Goal: Register for event/course

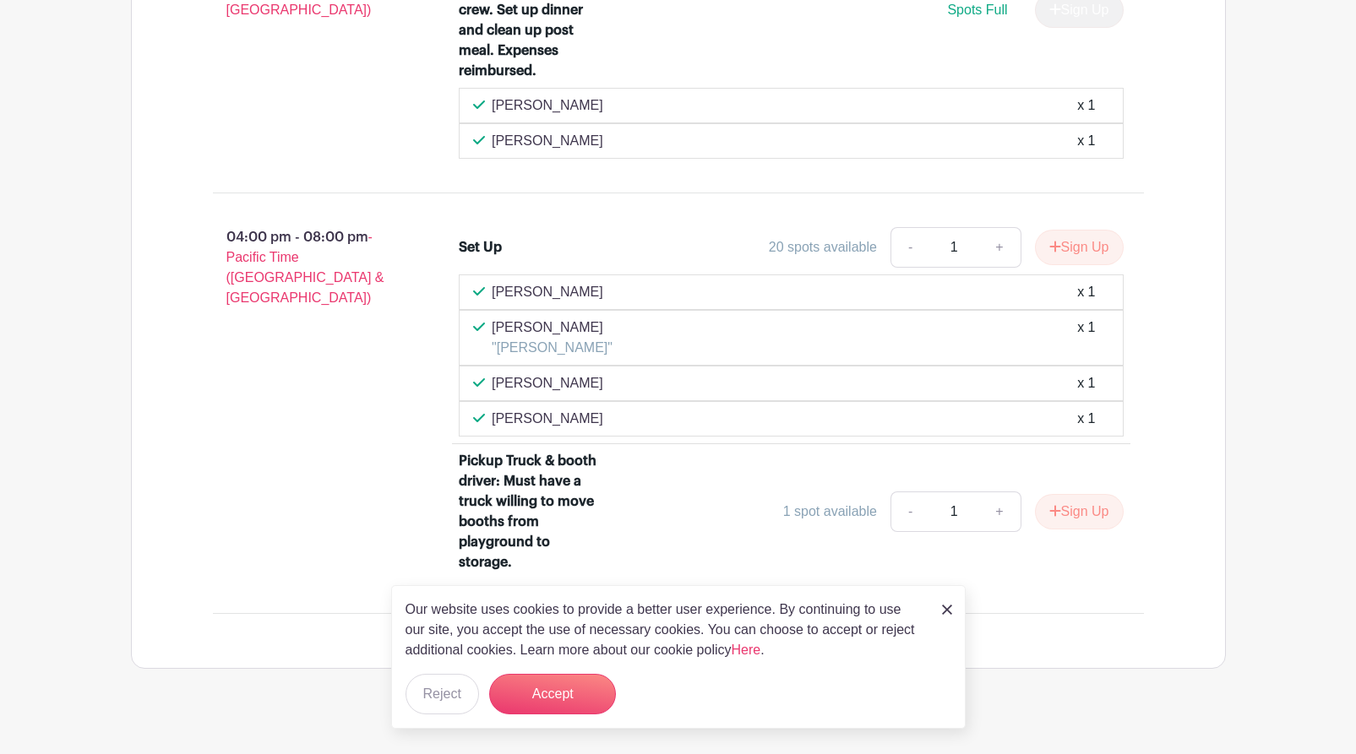
scroll to position [1949, 0]
click at [945, 609] on img at bounding box center [947, 610] width 10 height 10
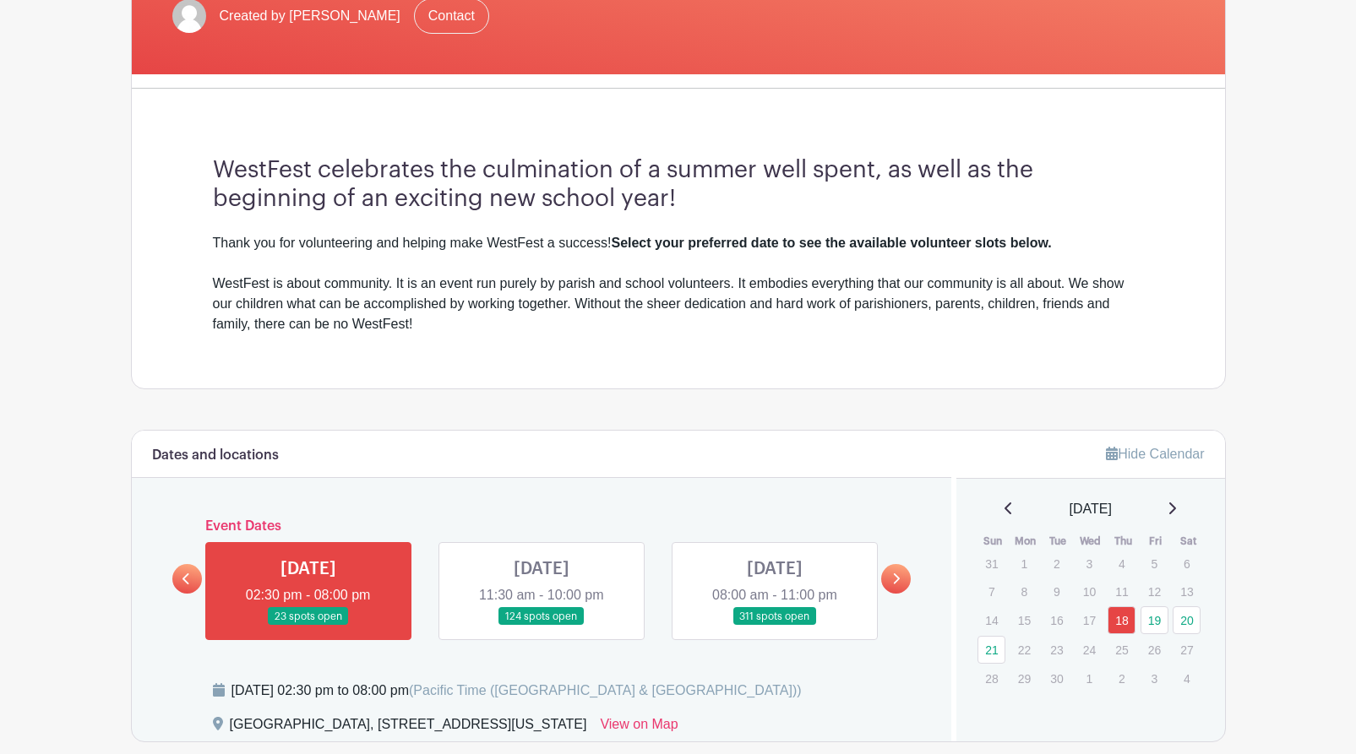
scroll to position [507, 0]
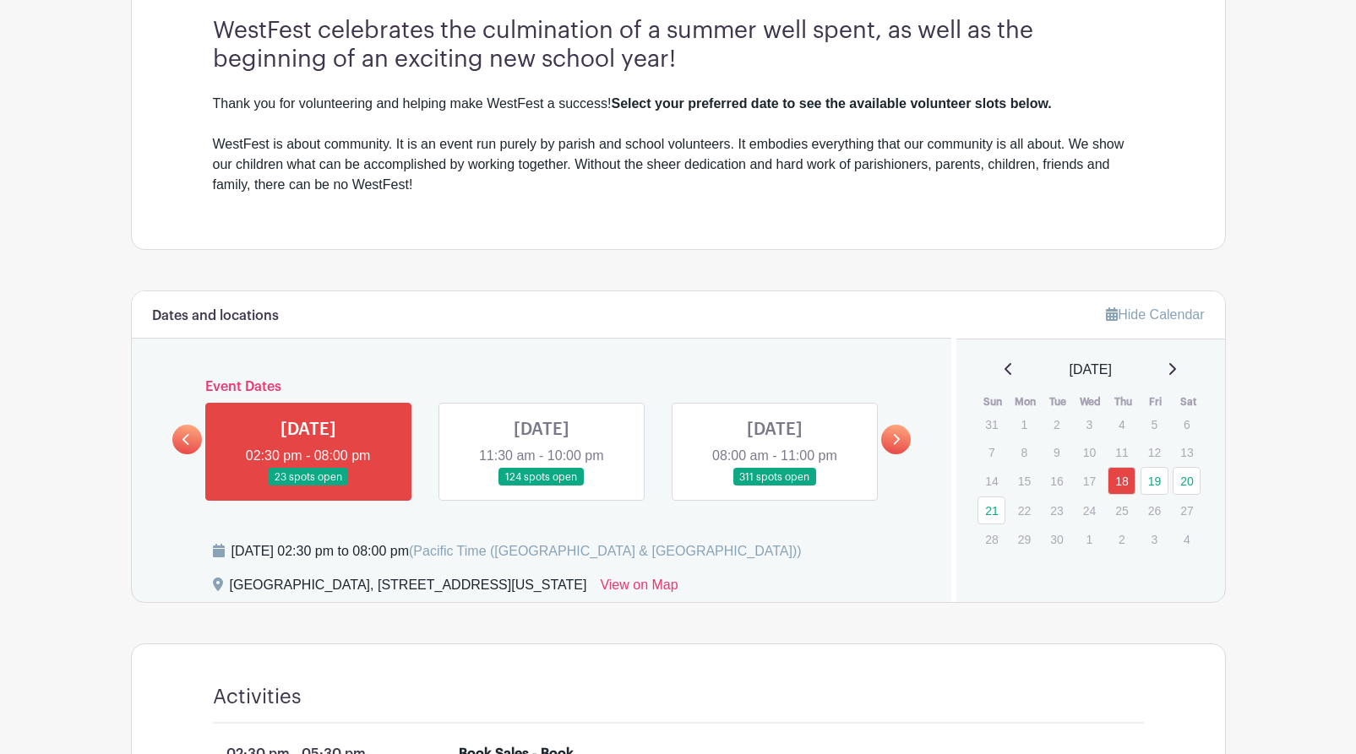
click at [541, 487] on link at bounding box center [541, 487] width 0 height 0
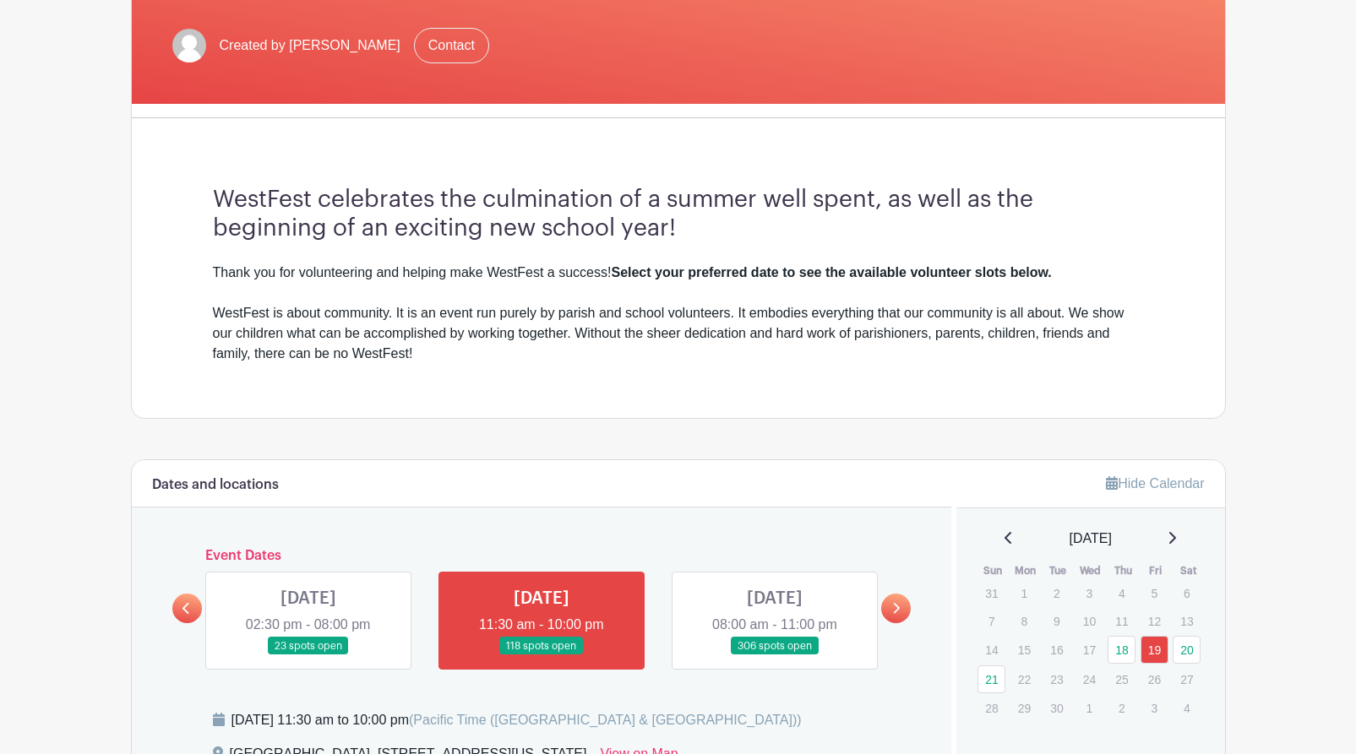
scroll to position [507, 0]
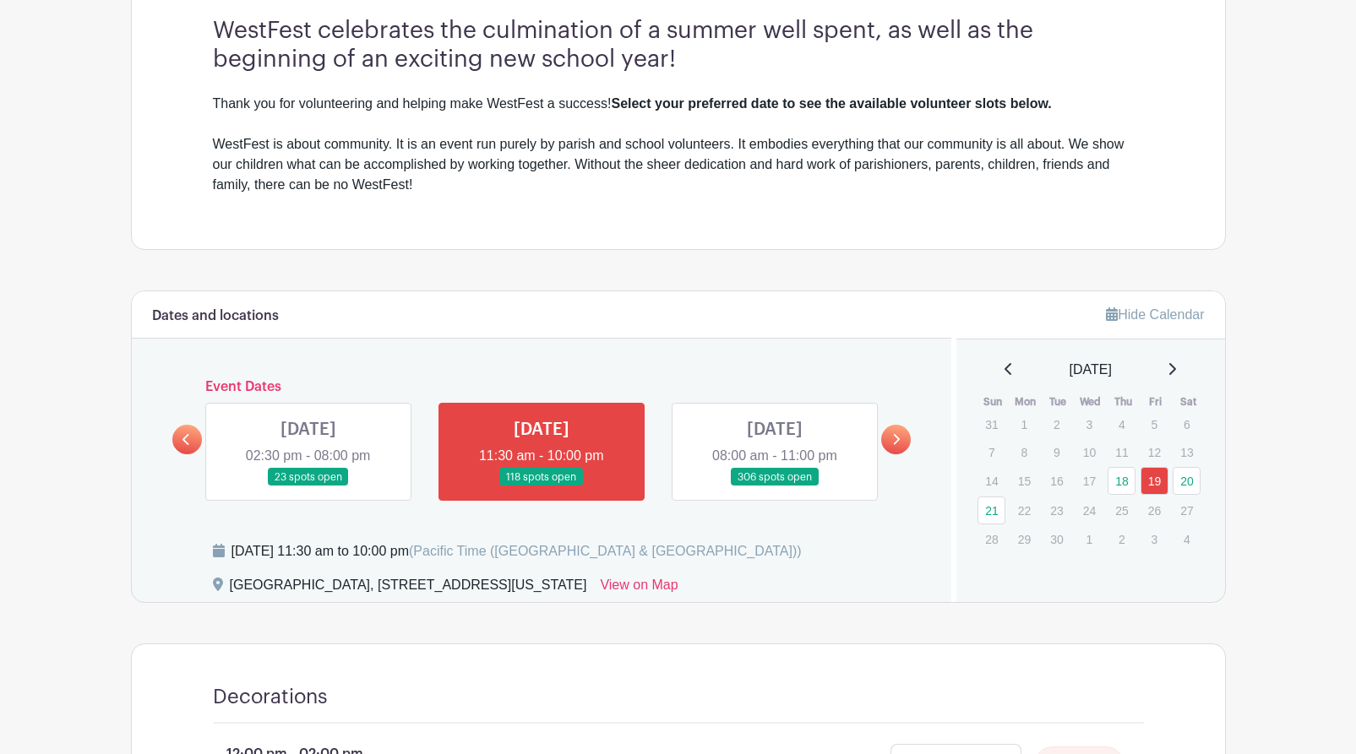
click at [308, 487] on link at bounding box center [308, 487] width 0 height 0
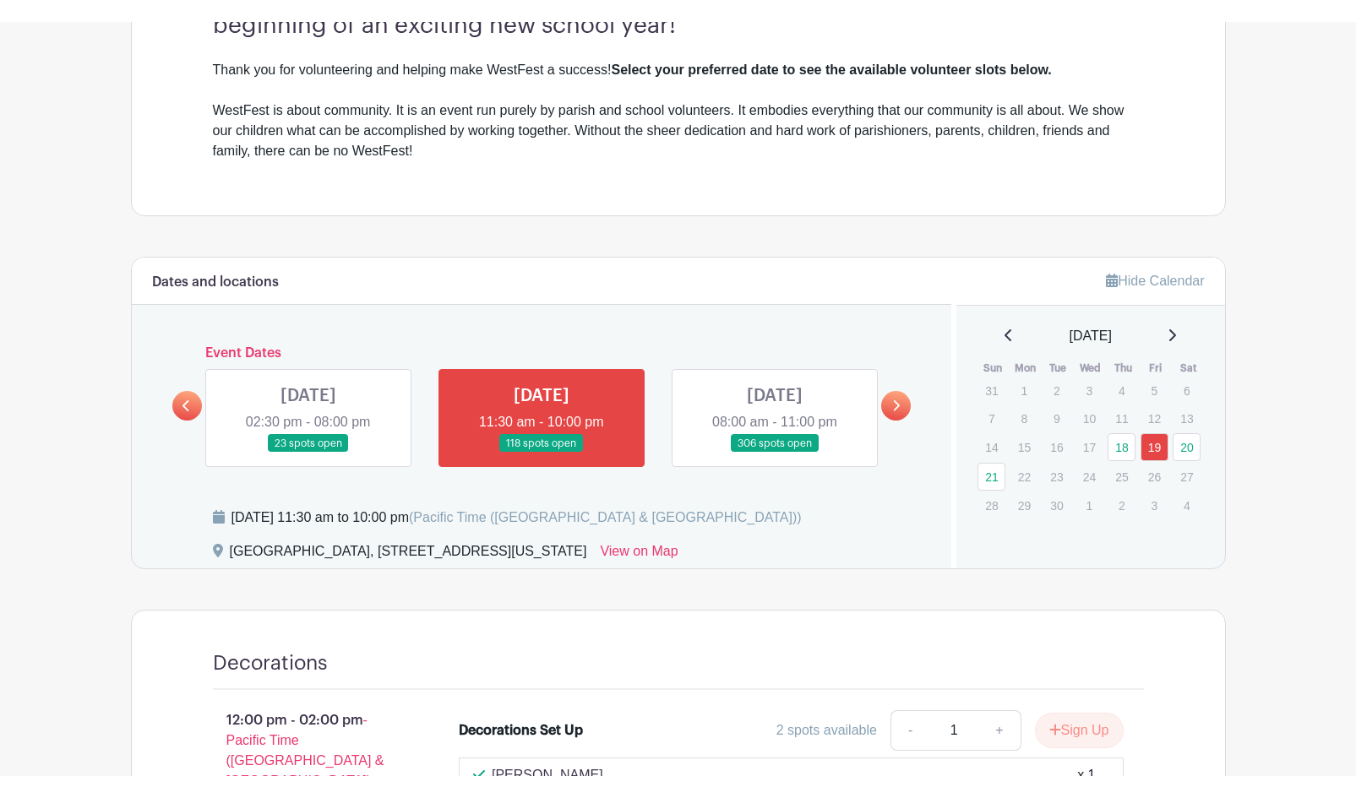
scroll to position [591, 0]
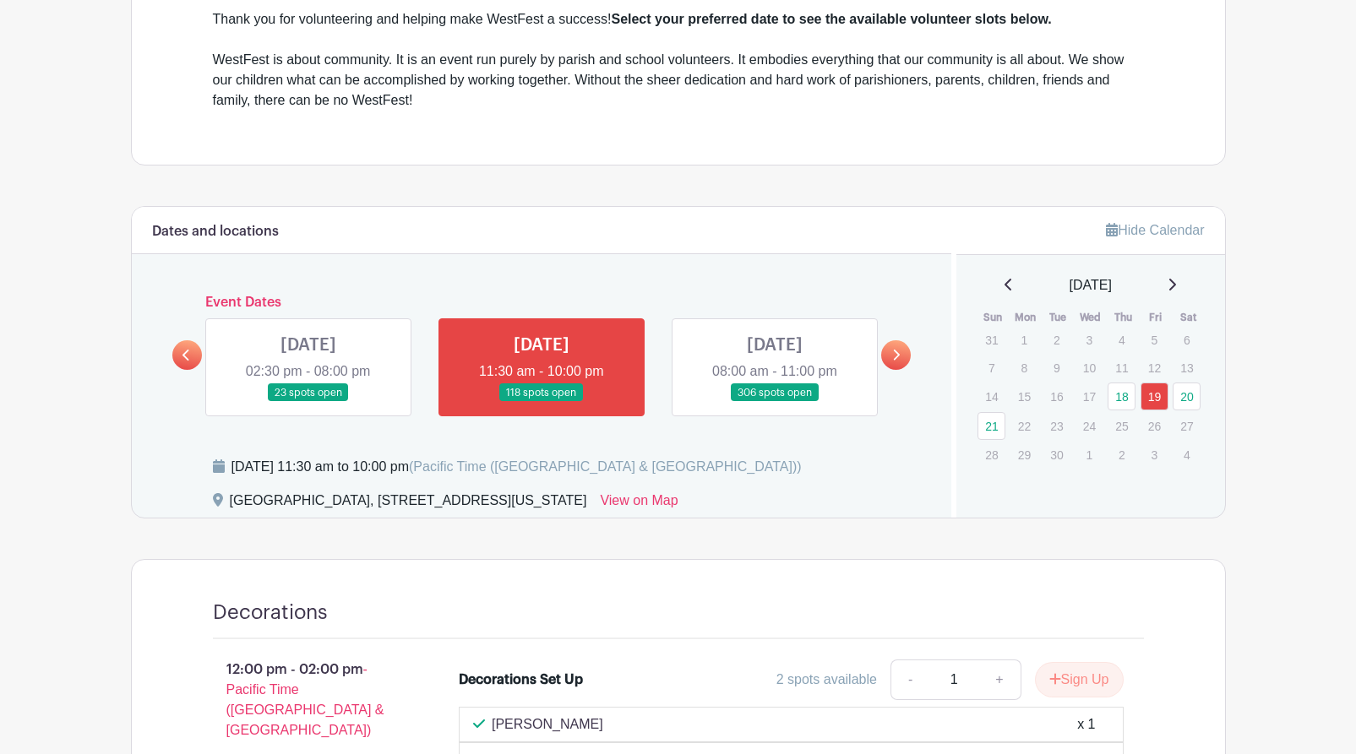
click at [308, 402] on link at bounding box center [308, 402] width 0 height 0
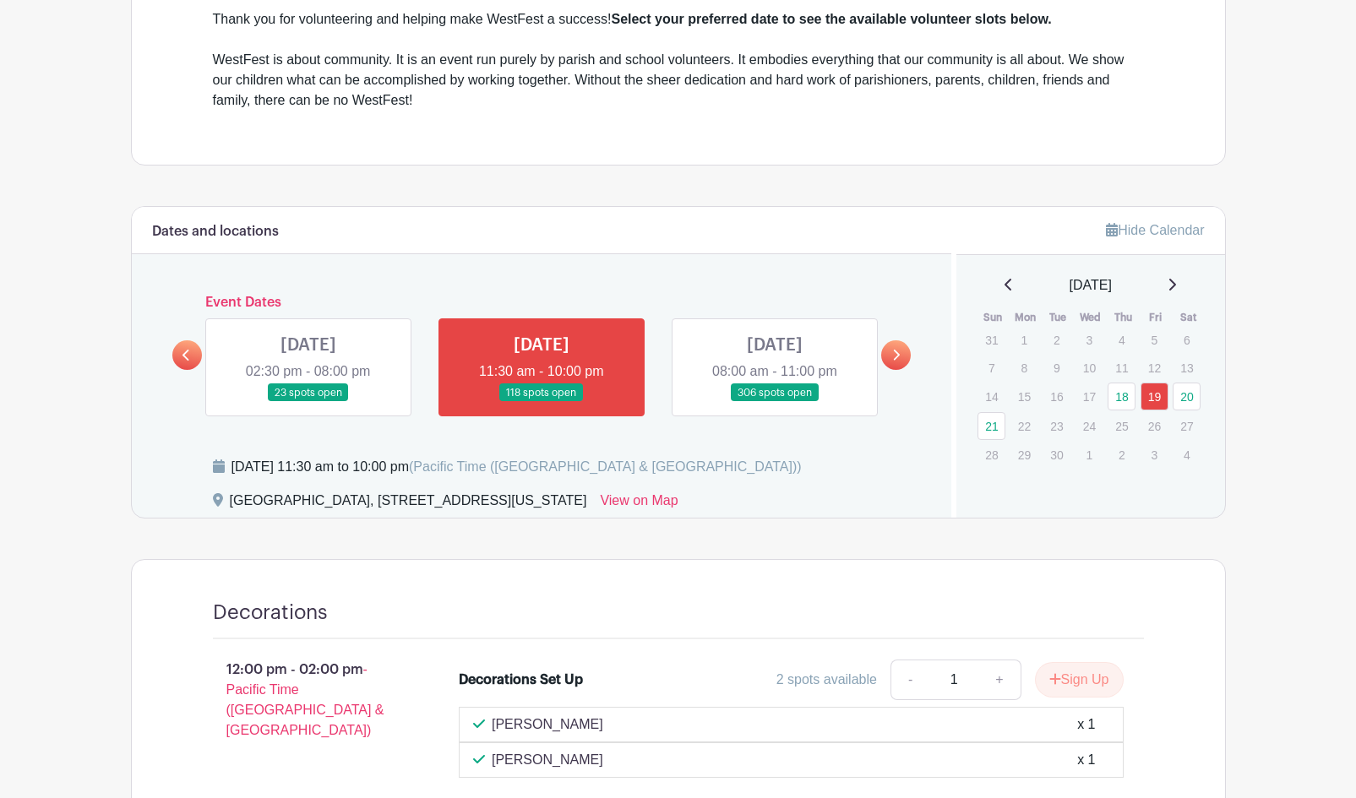
click at [308, 402] on link at bounding box center [308, 402] width 0 height 0
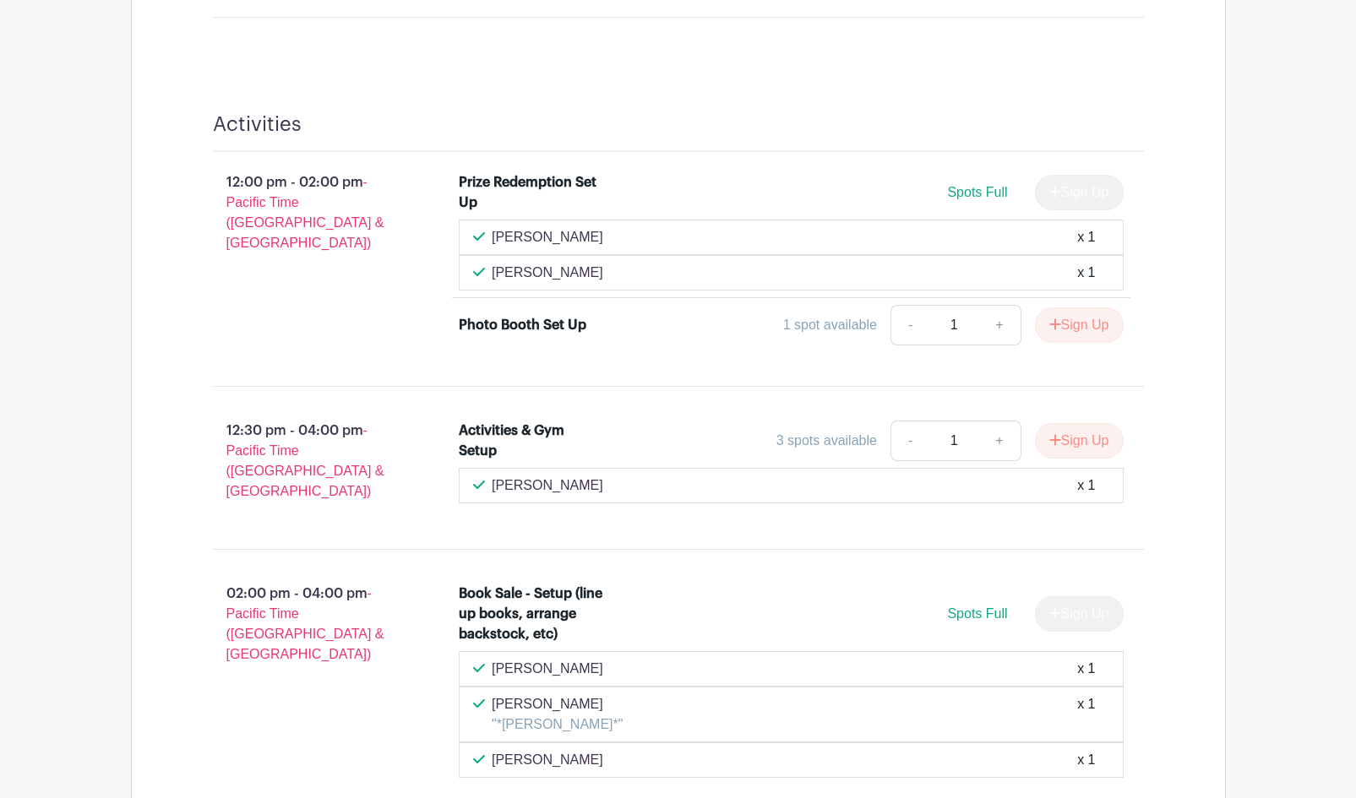
scroll to position [2112, 0]
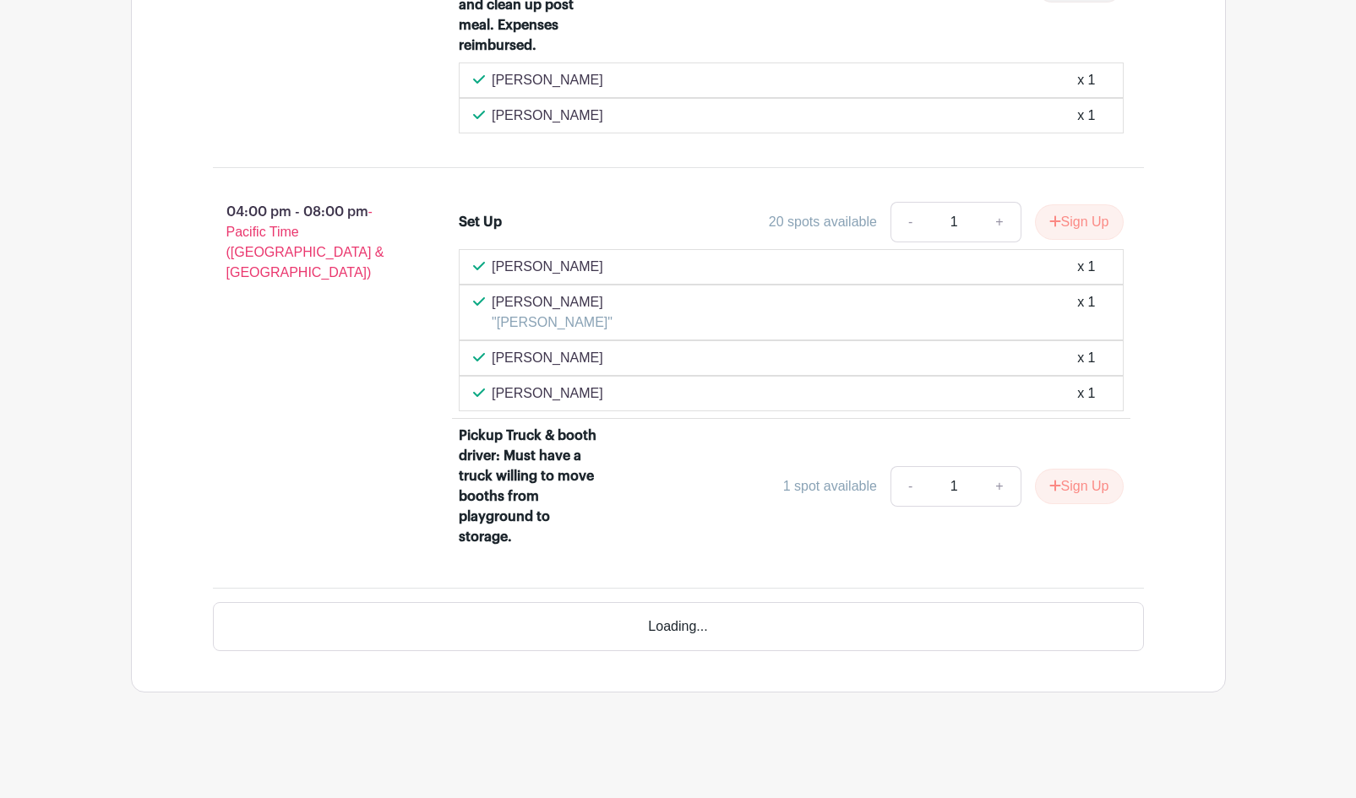
scroll to position [2052, 0]
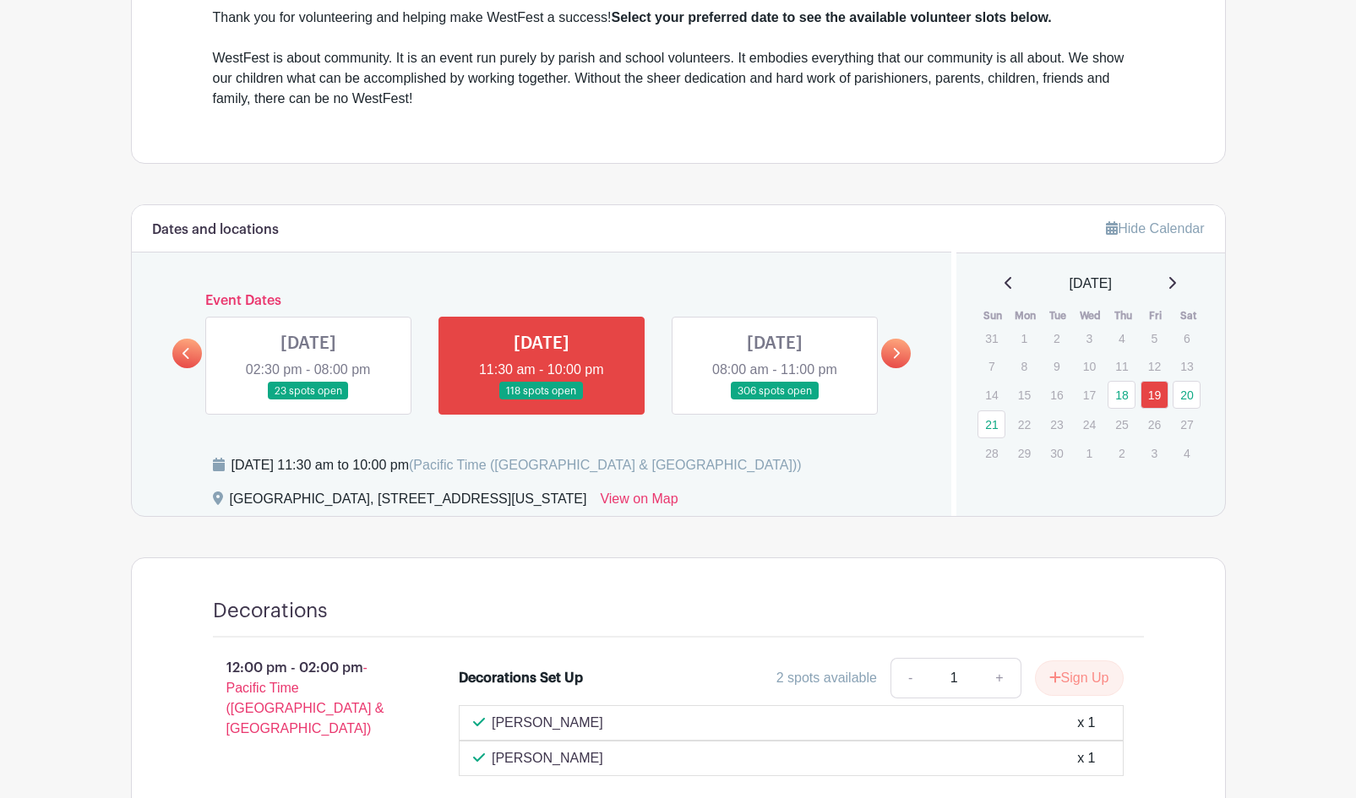
scroll to position [578, 0]
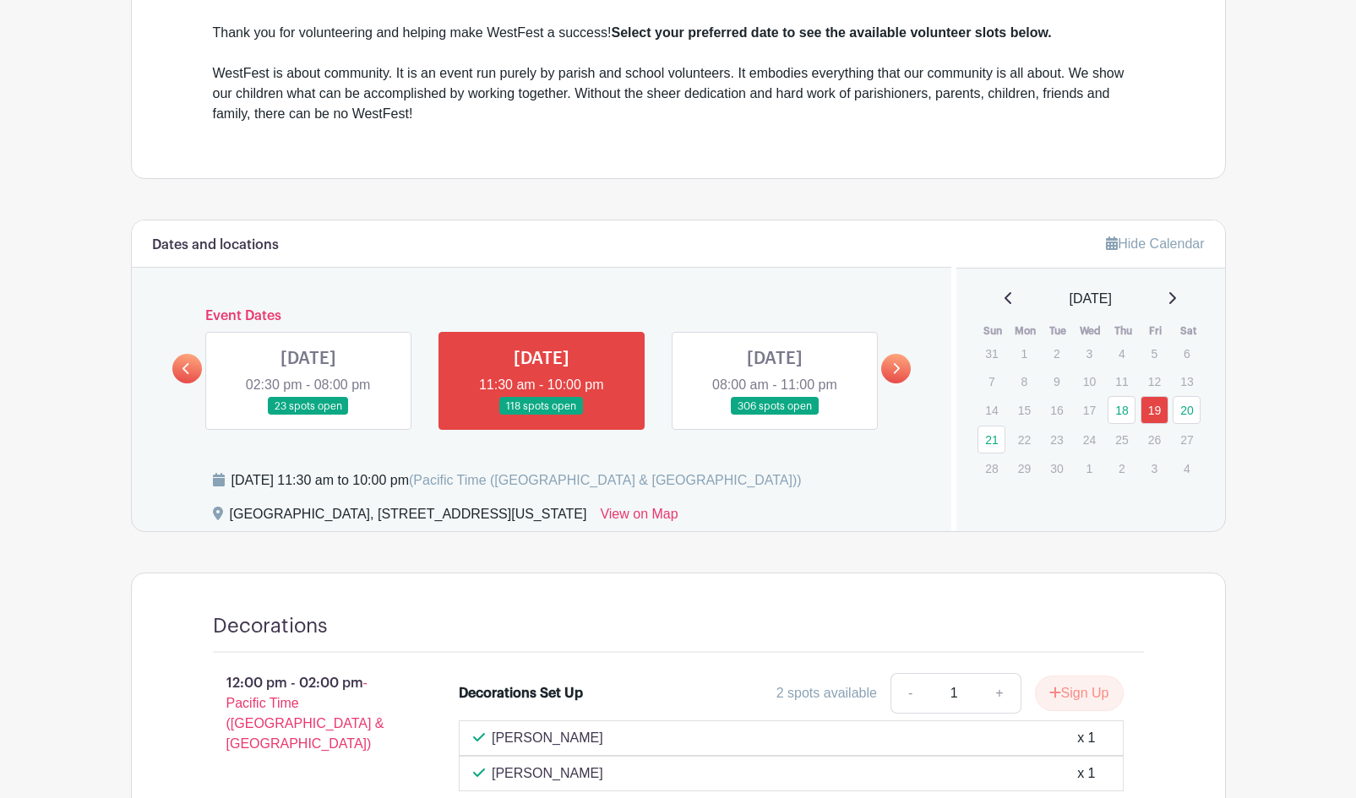
click at [308, 416] on link at bounding box center [308, 416] width 0 height 0
click at [1119, 406] on link "18" at bounding box center [1121, 410] width 28 height 28
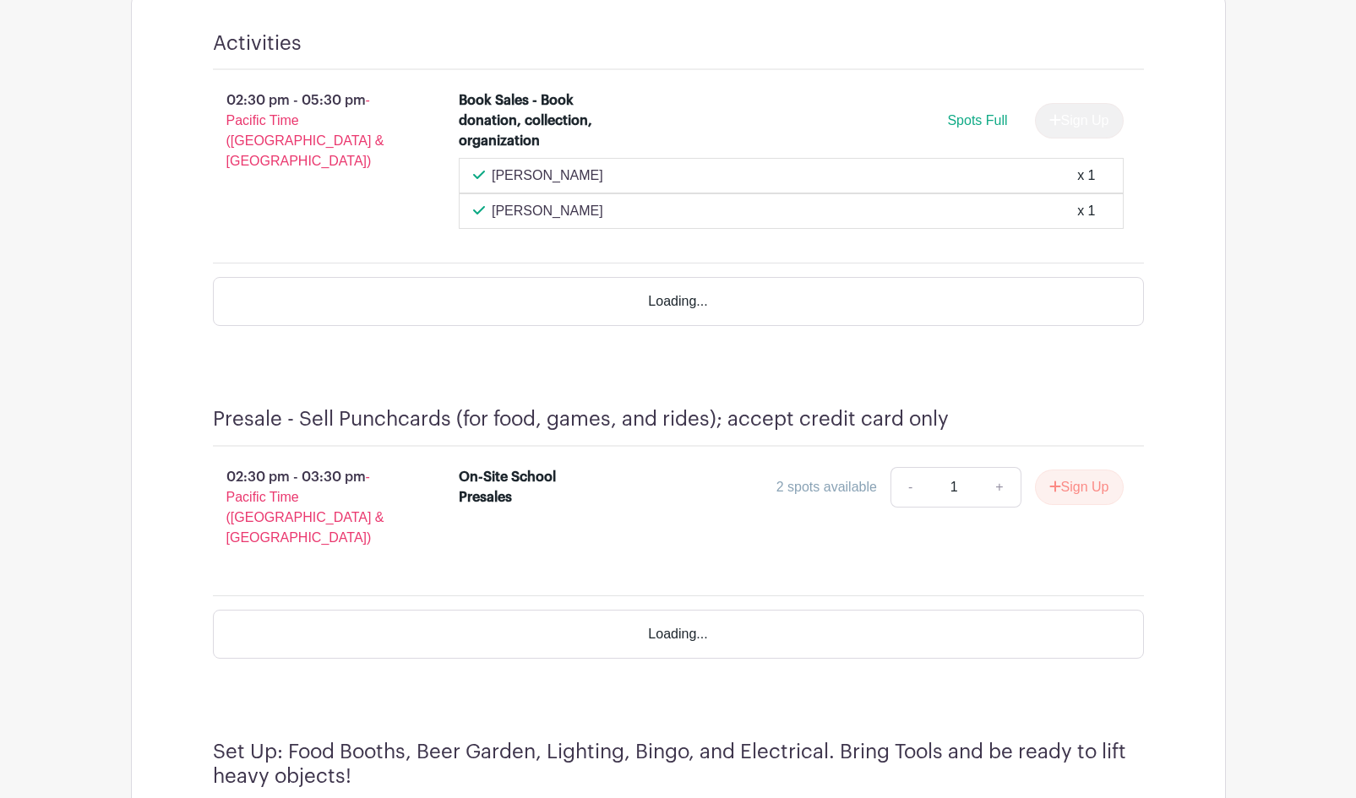
scroll to position [1169, 0]
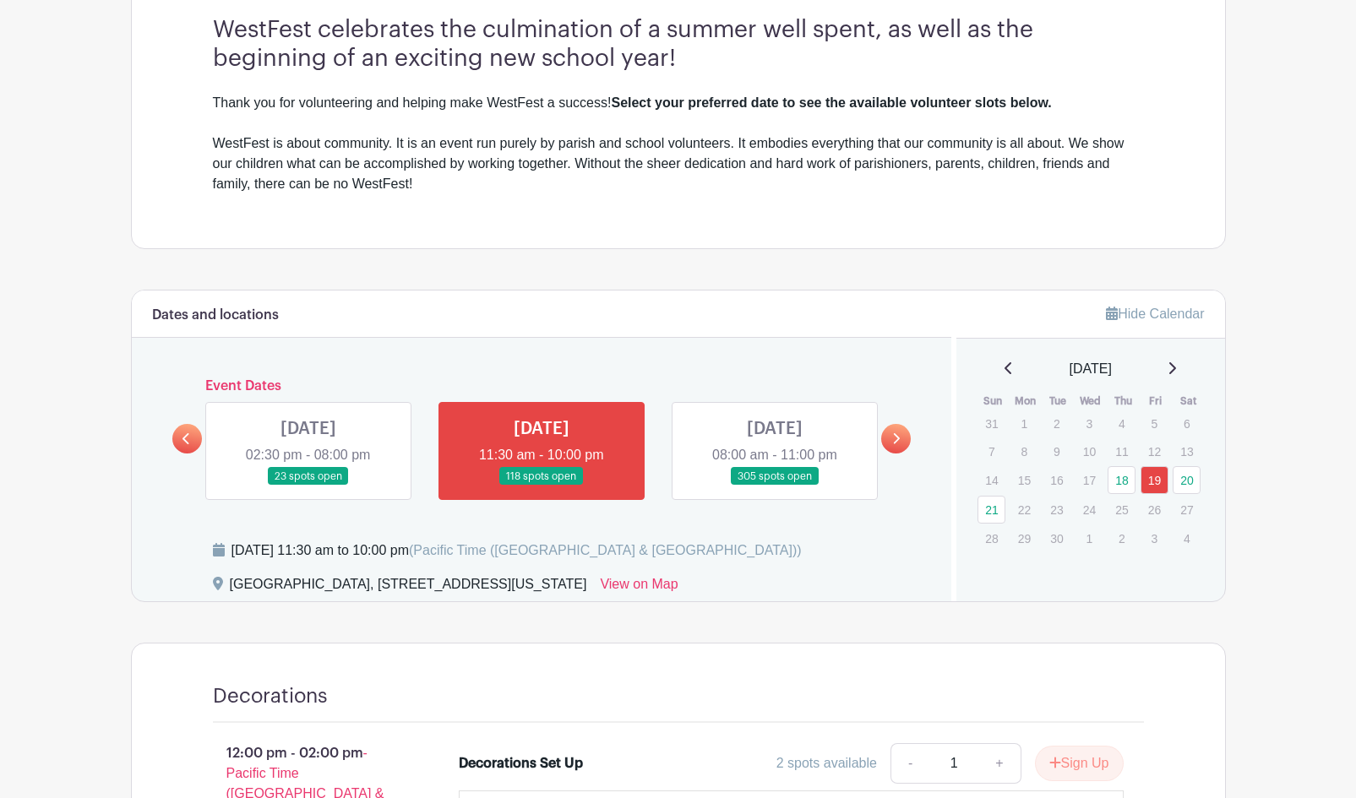
scroll to position [591, 0]
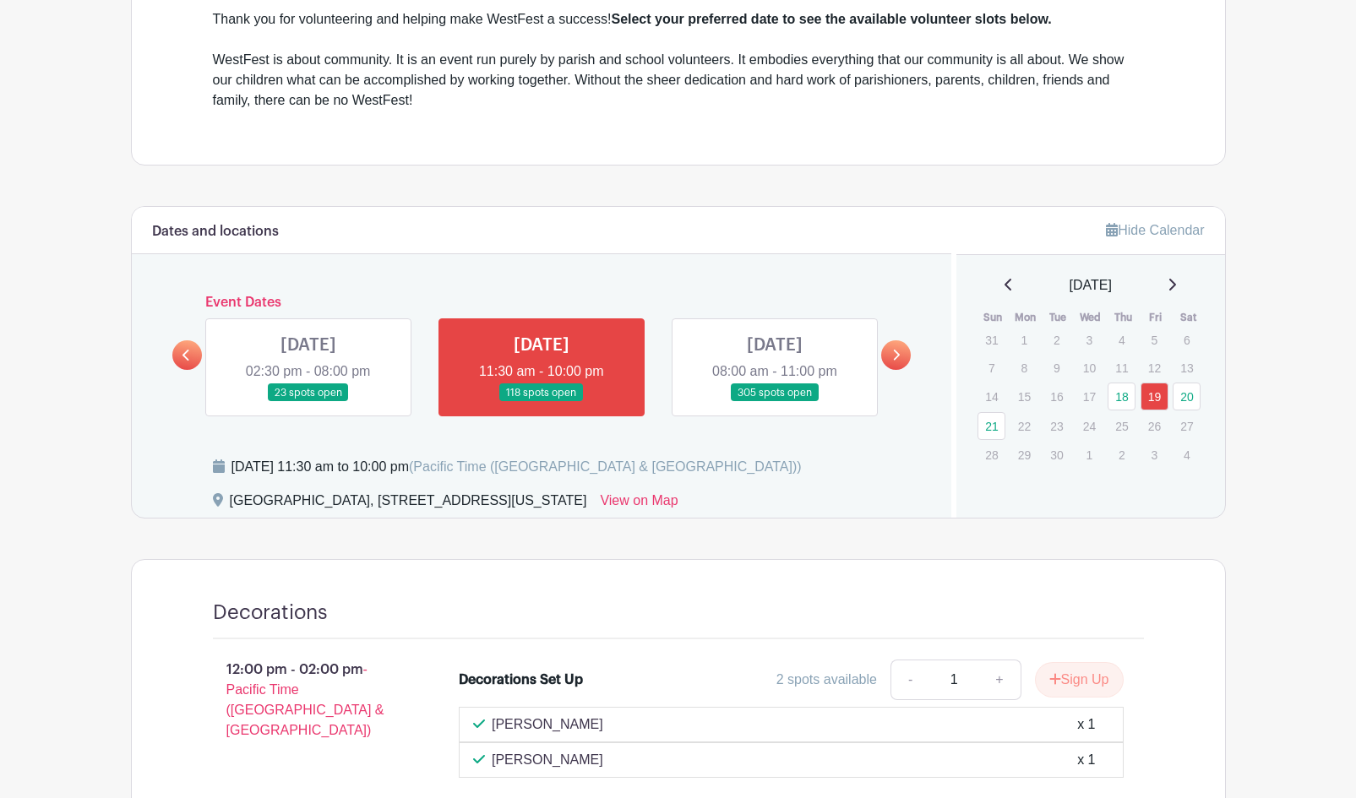
click at [308, 402] on link at bounding box center [308, 402] width 0 height 0
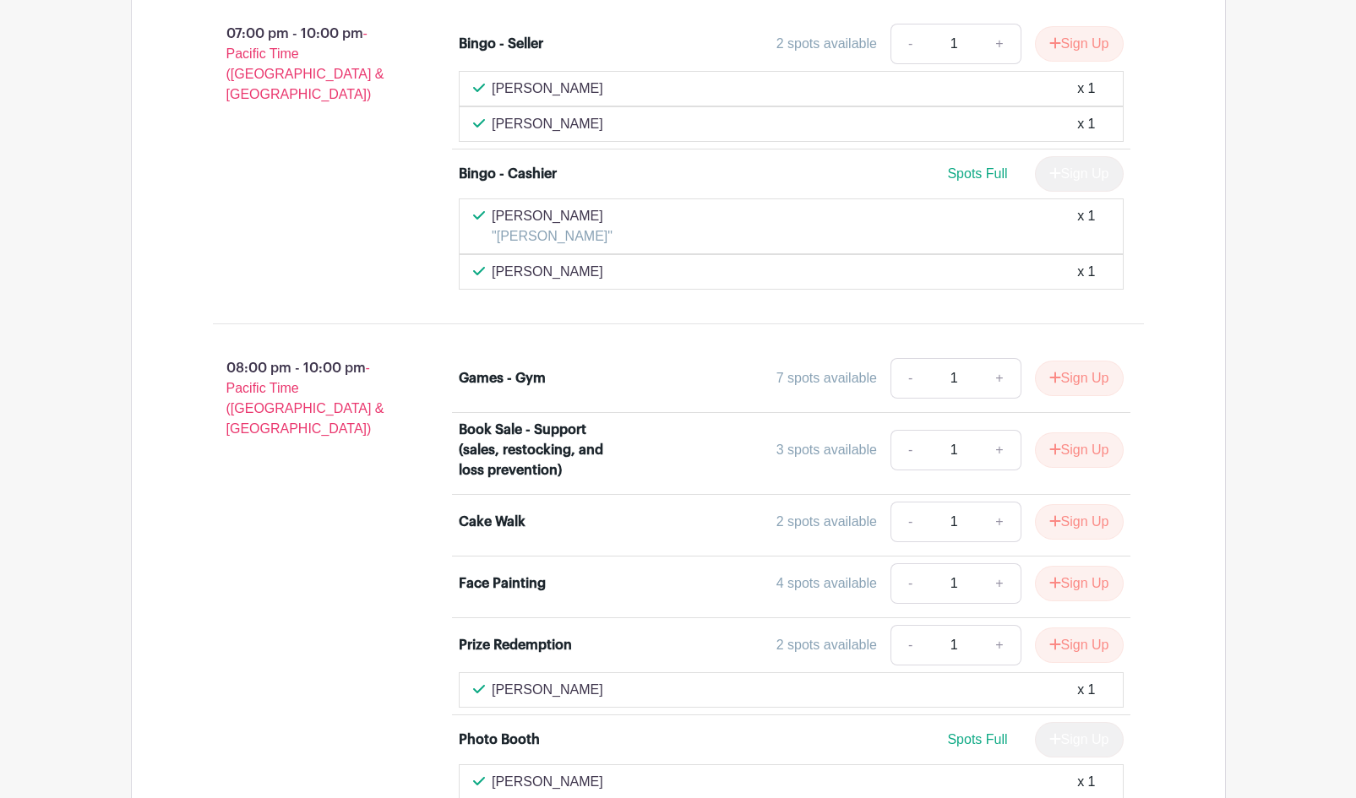
scroll to position [3970, 0]
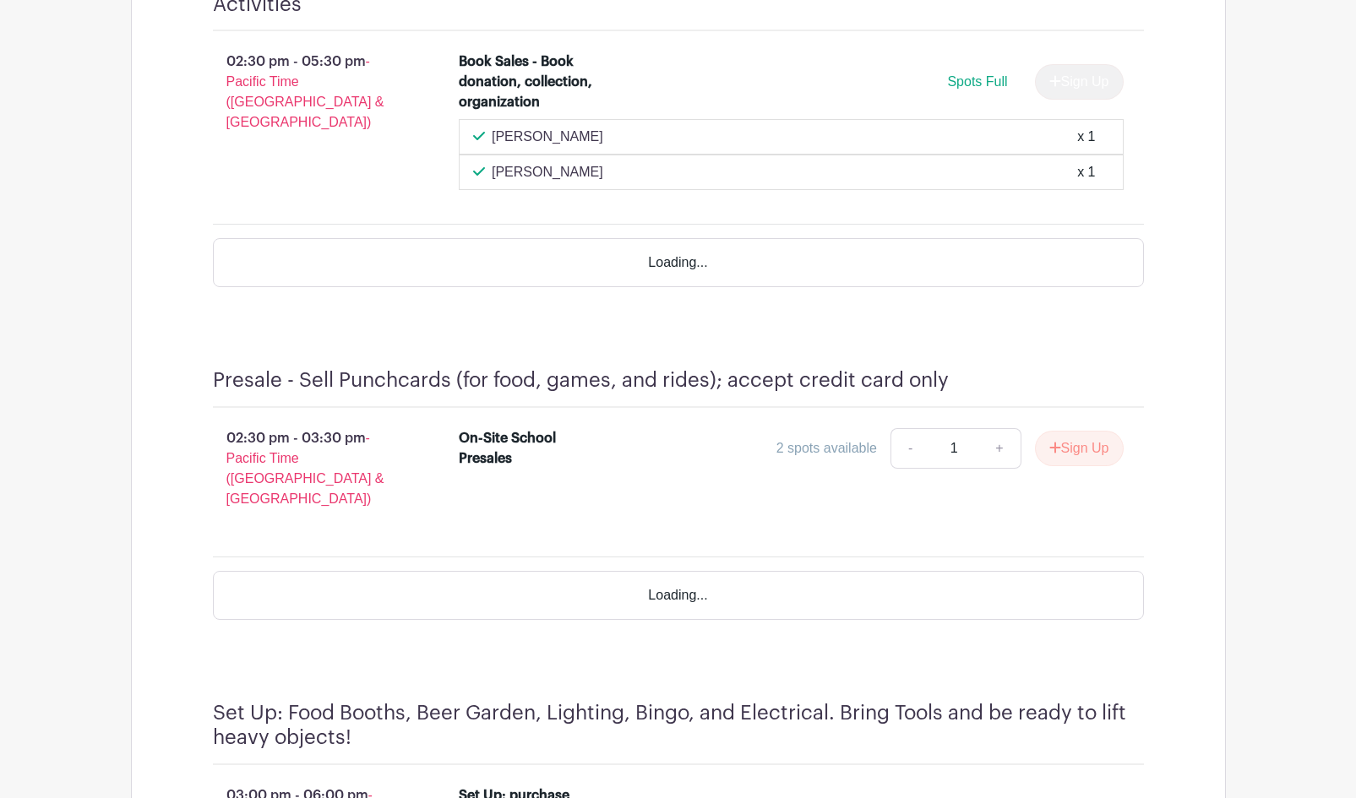
scroll to position [1207, 0]
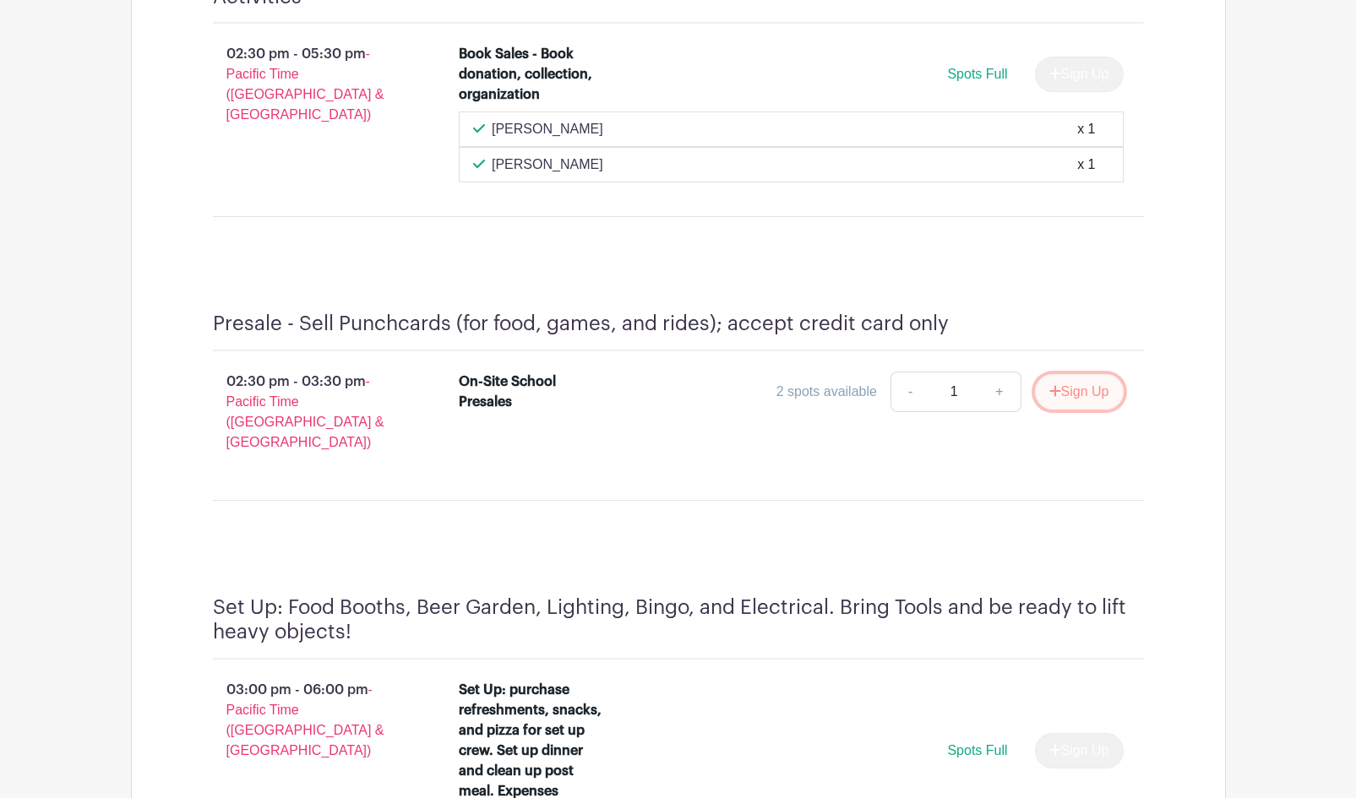
click at [1054, 384] on icon "submit" at bounding box center [1055, 391] width 12 height 14
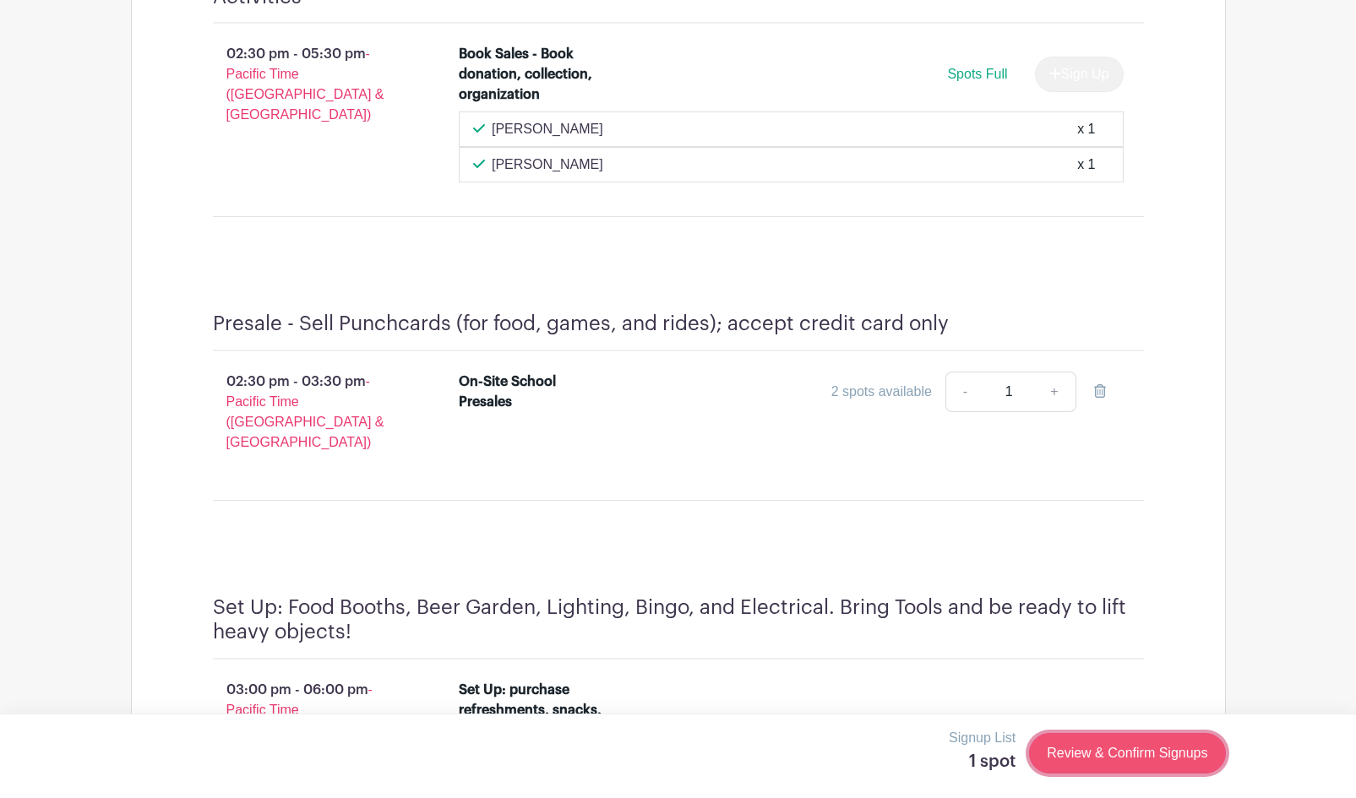
click at [1149, 748] on link "Review & Confirm Signups" at bounding box center [1127, 753] width 196 height 41
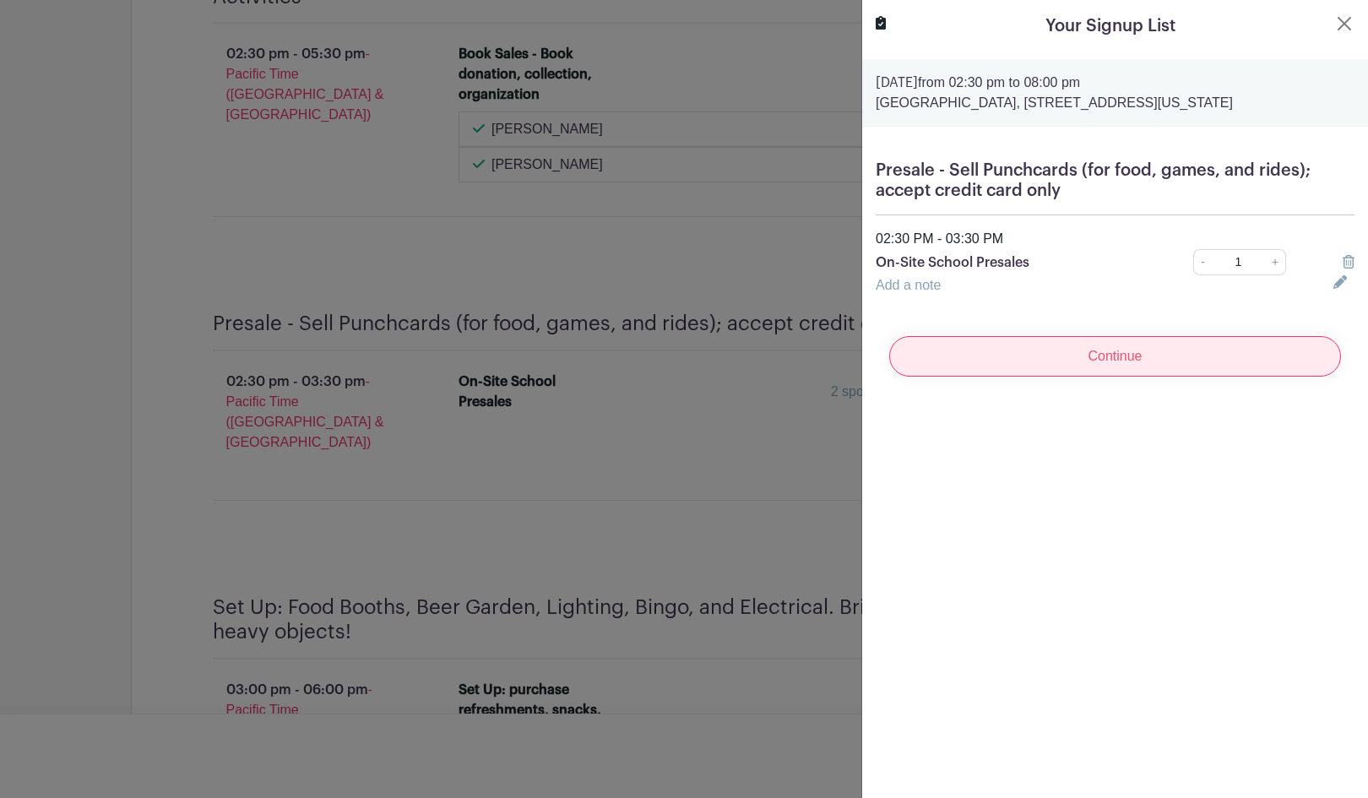
click at [1161, 364] on input "Continue" at bounding box center [1115, 356] width 452 height 41
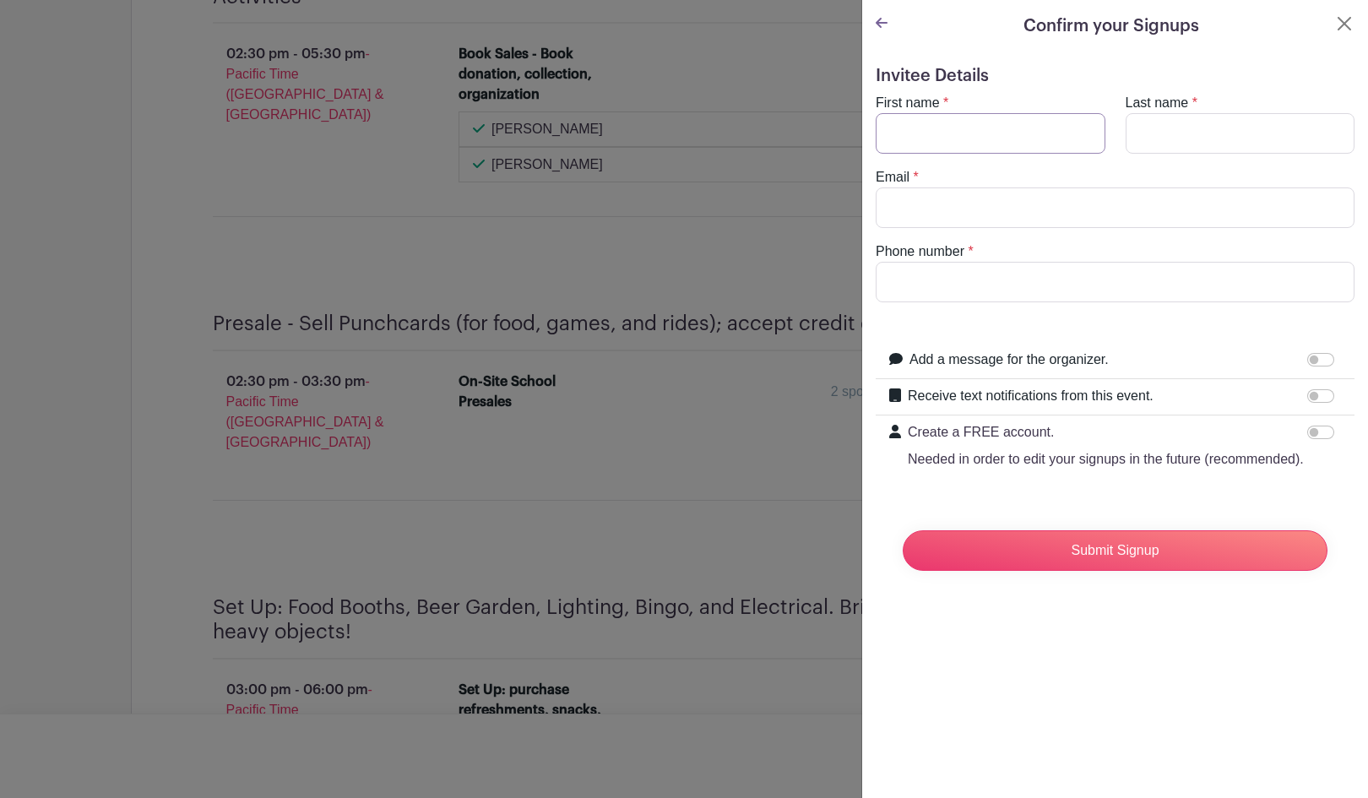
click at [955, 131] on input "First name" at bounding box center [991, 133] width 230 height 41
type input "Kimberly"
type input "Ta"
type input "kimberlywta@gmail.com"
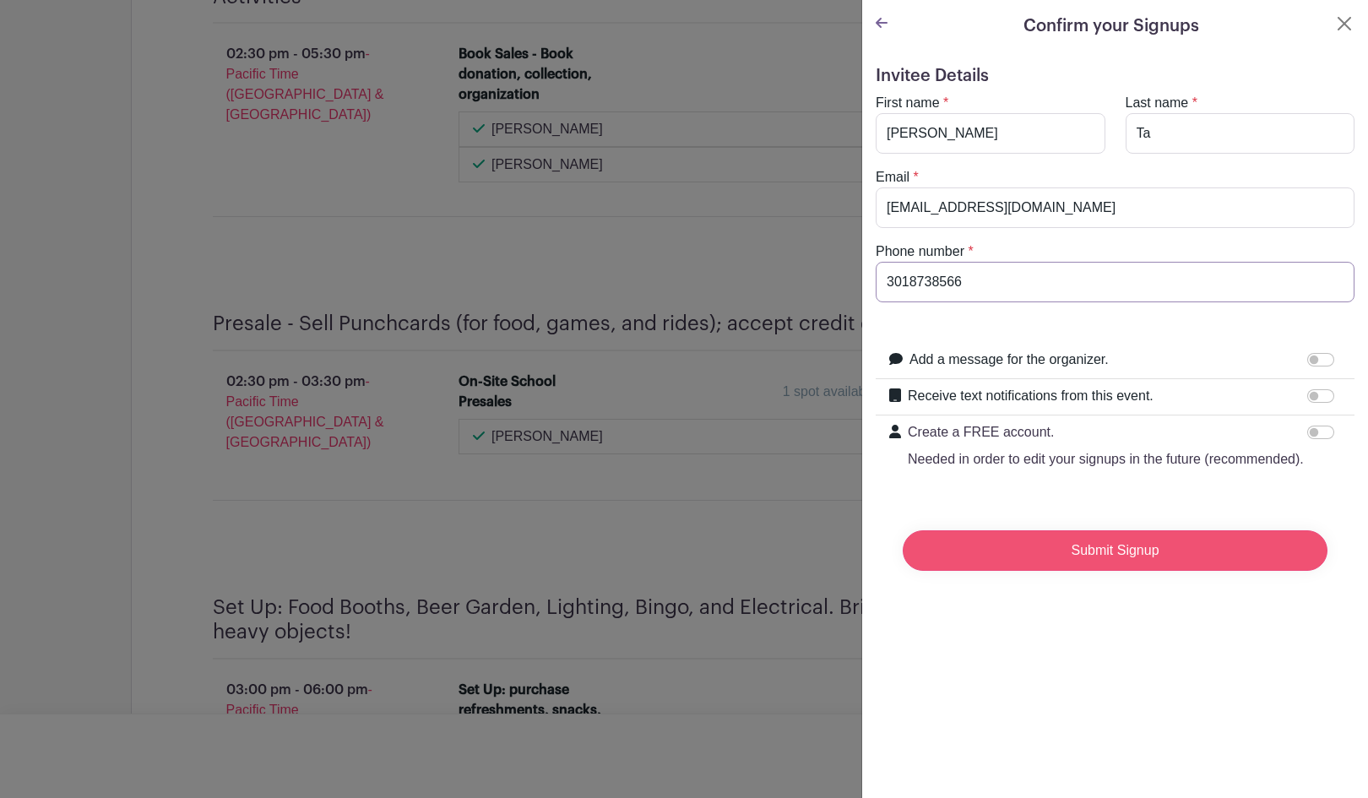
type input "3018738566"
click at [1073, 563] on input "Submit Signup" at bounding box center [1115, 550] width 425 height 41
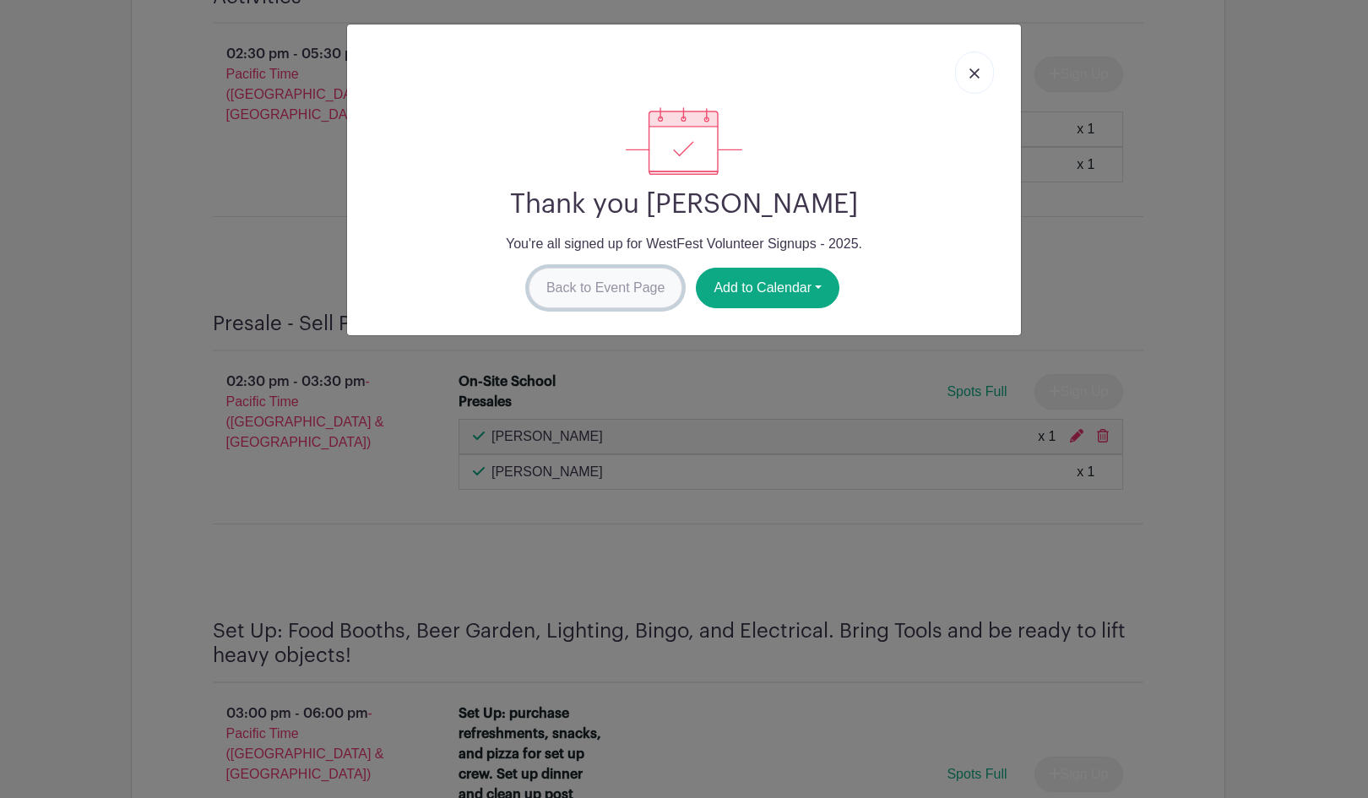
click at [627, 290] on link "Back to Event Page" at bounding box center [606, 288] width 155 height 41
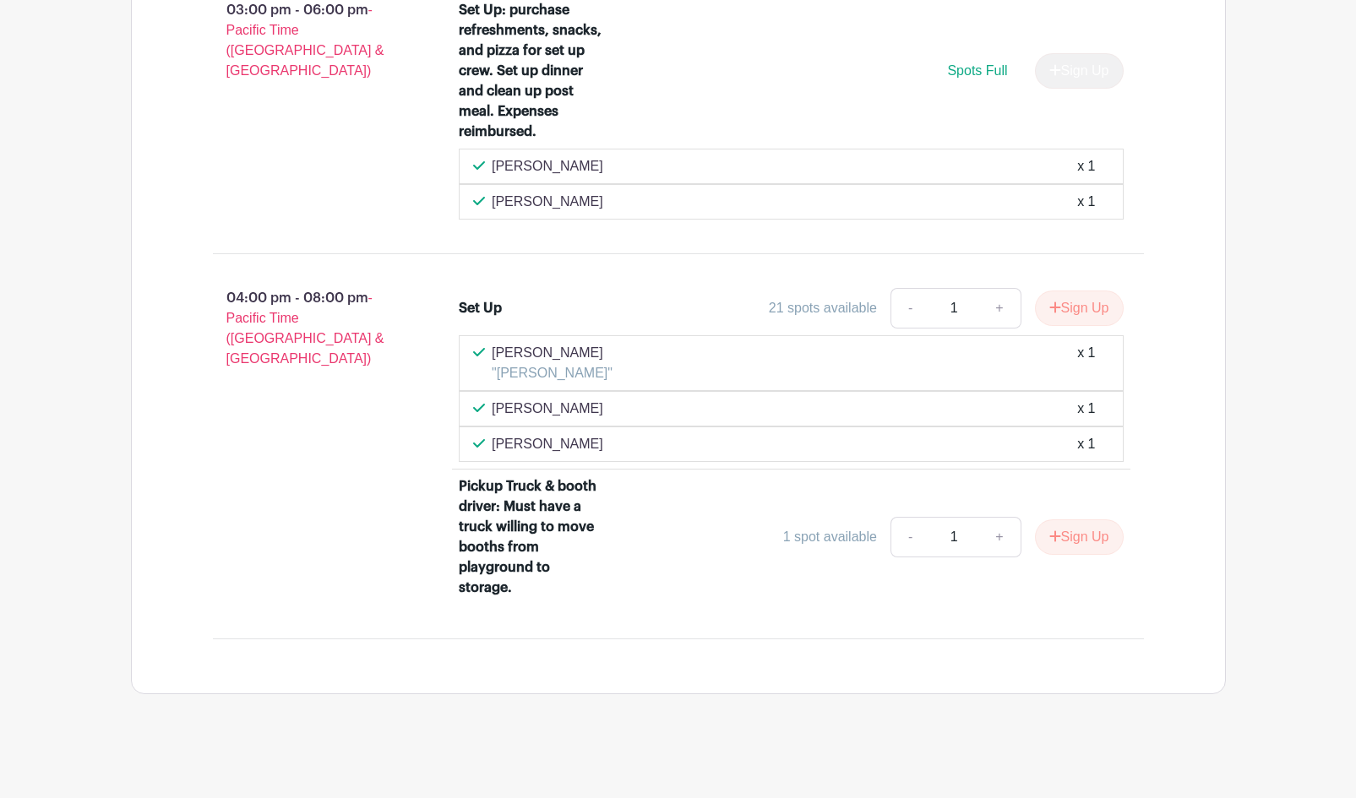
scroll to position [1912, 0]
click at [1063, 307] on button "Sign Up" at bounding box center [1079, 306] width 89 height 35
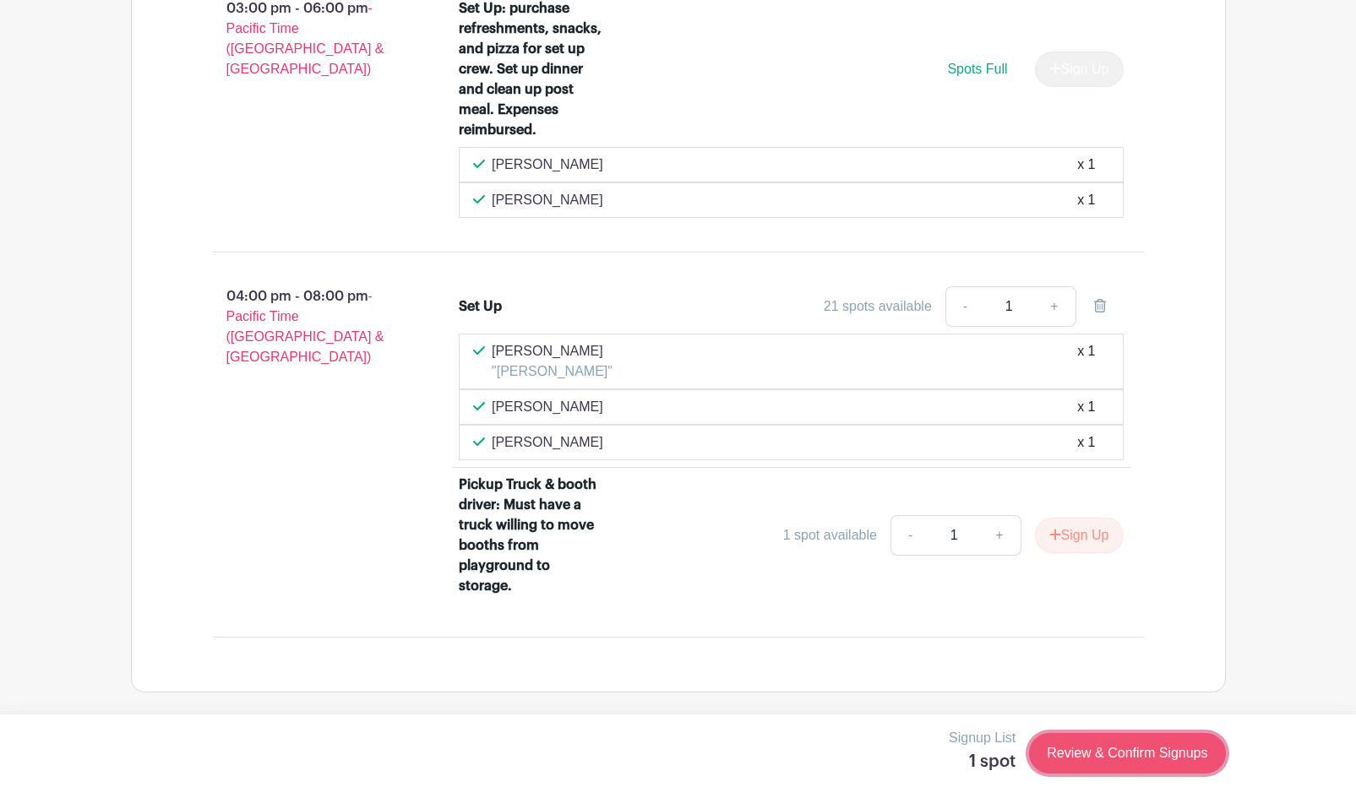
click at [1112, 750] on link "Review & Confirm Signups" at bounding box center [1127, 753] width 196 height 41
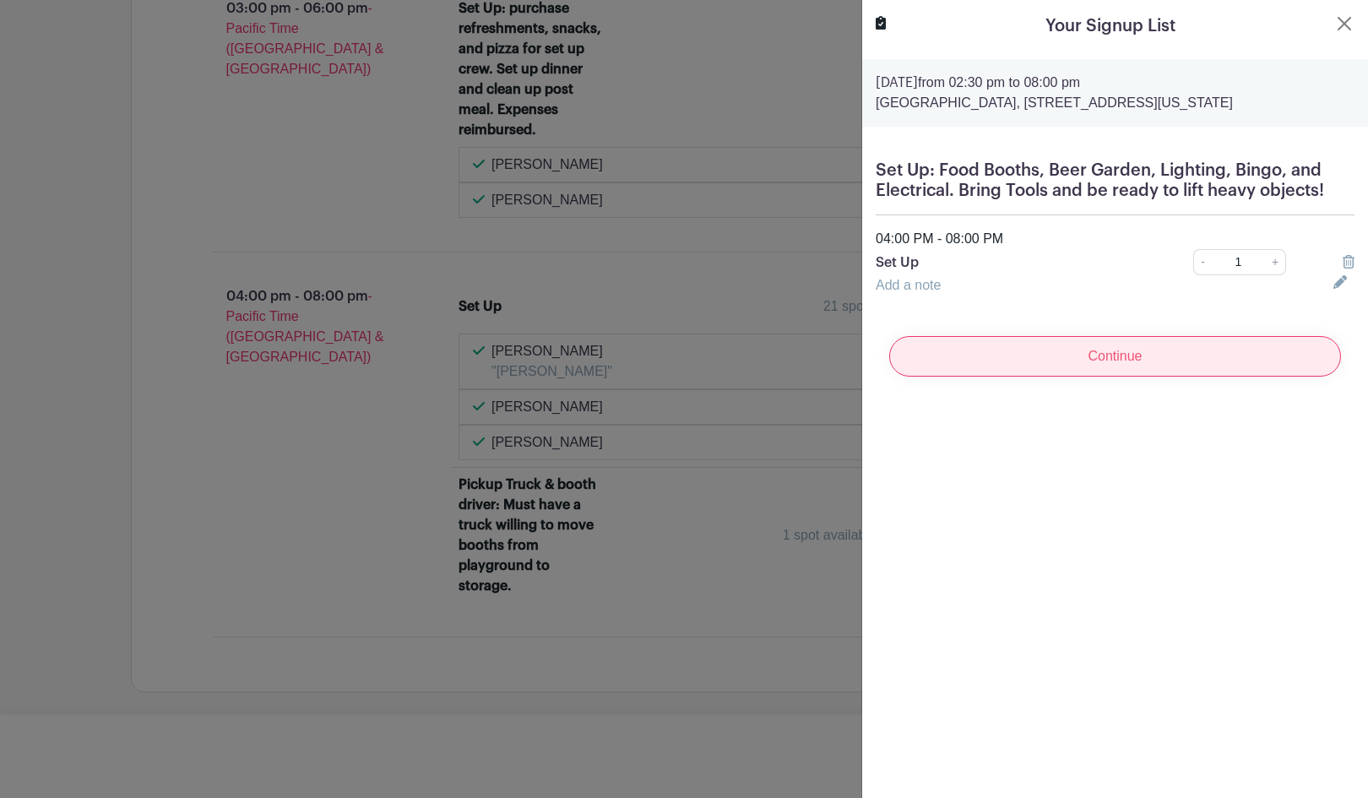
click at [1130, 354] on input "Continue" at bounding box center [1115, 356] width 452 height 41
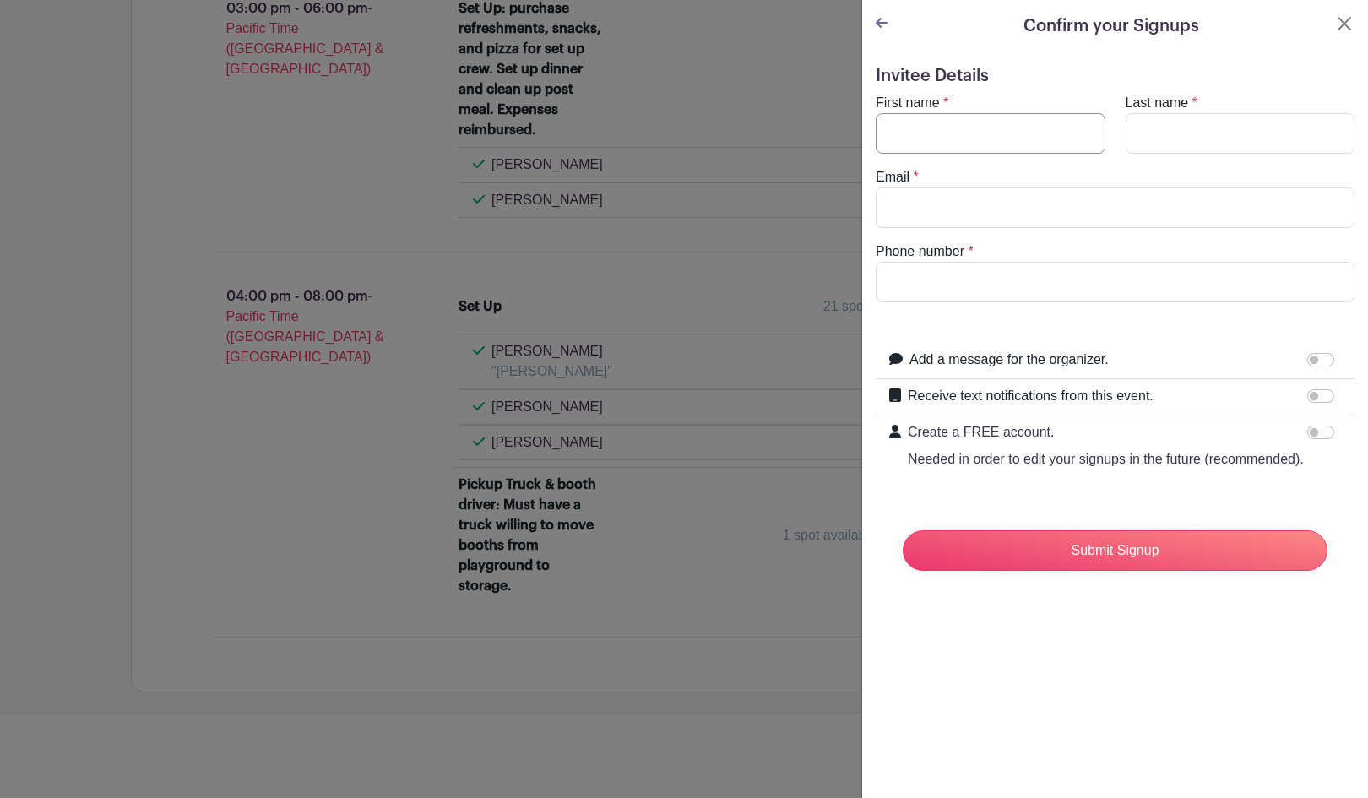
click at [1035, 147] on input "First name" at bounding box center [991, 133] width 230 height 41
type input "Thaison"
type input "Ta"
type input "thaison.ta@gmail.com"
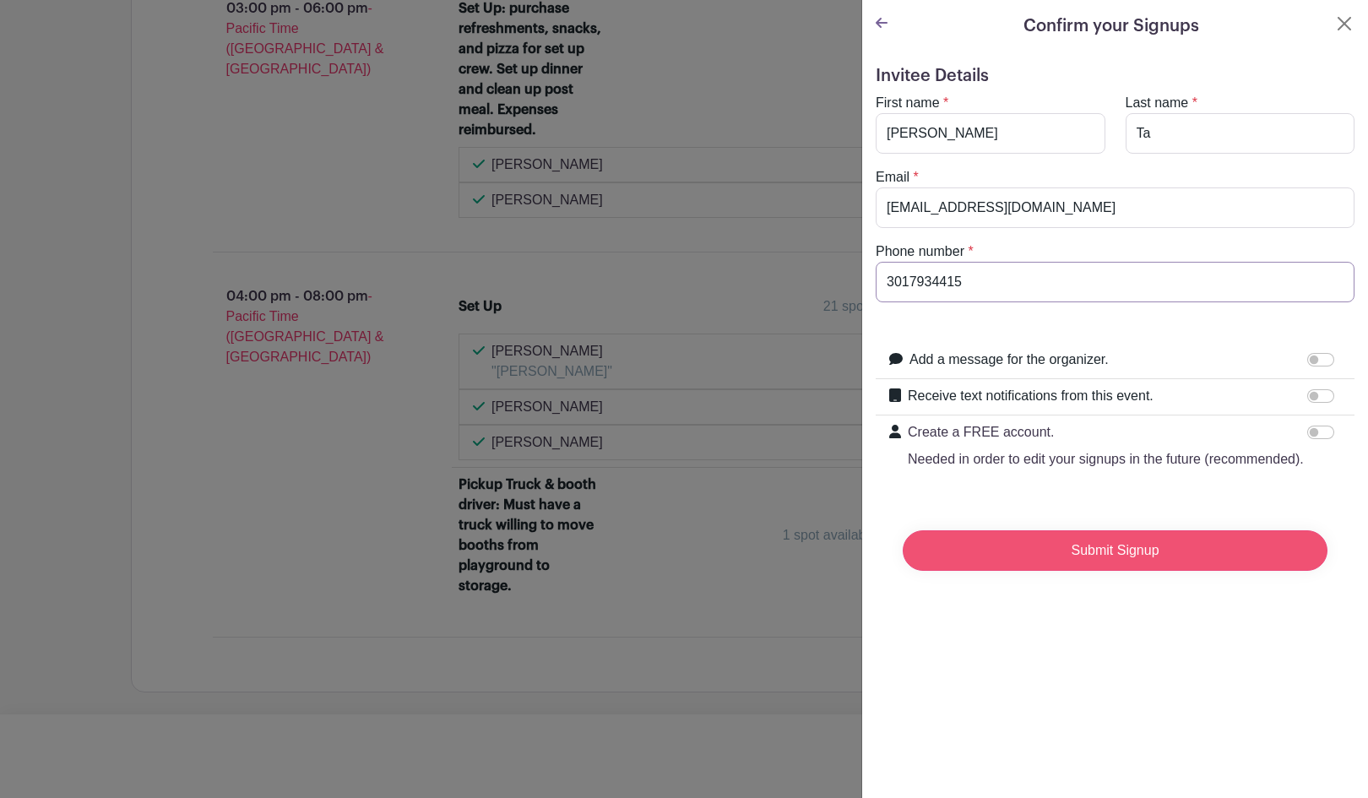
type input "3017934415"
click at [1107, 571] on input "Submit Signup" at bounding box center [1115, 550] width 425 height 41
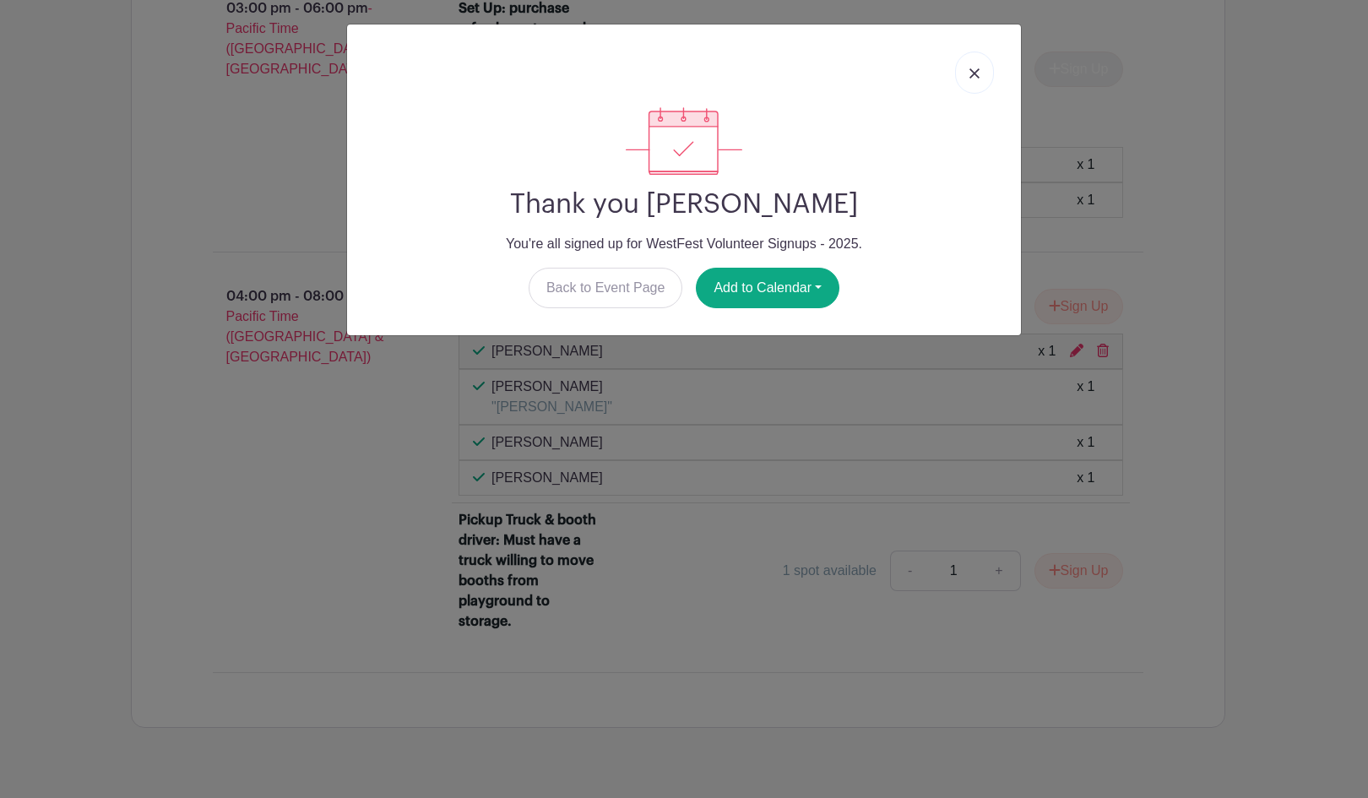
click at [988, 69] on link at bounding box center [974, 73] width 39 height 42
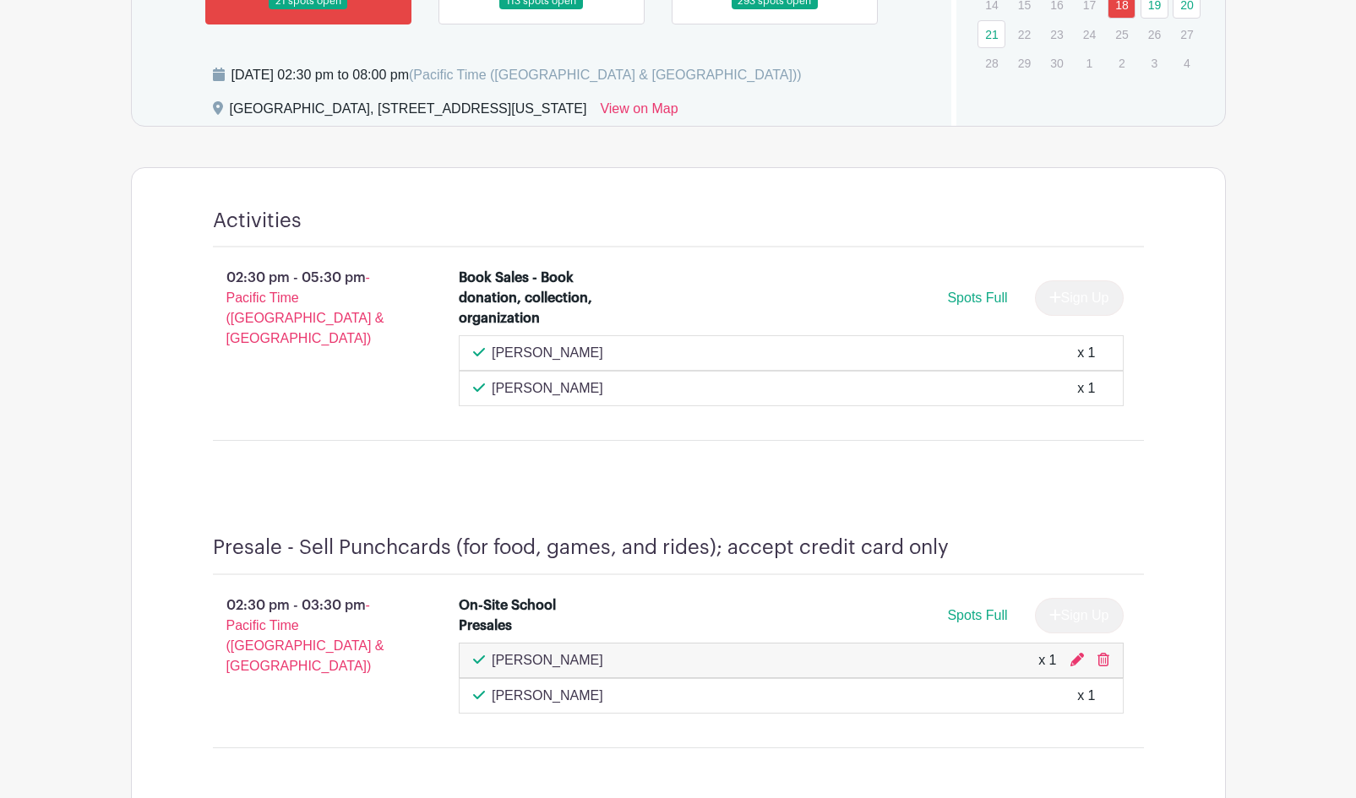
scroll to position [645, 0]
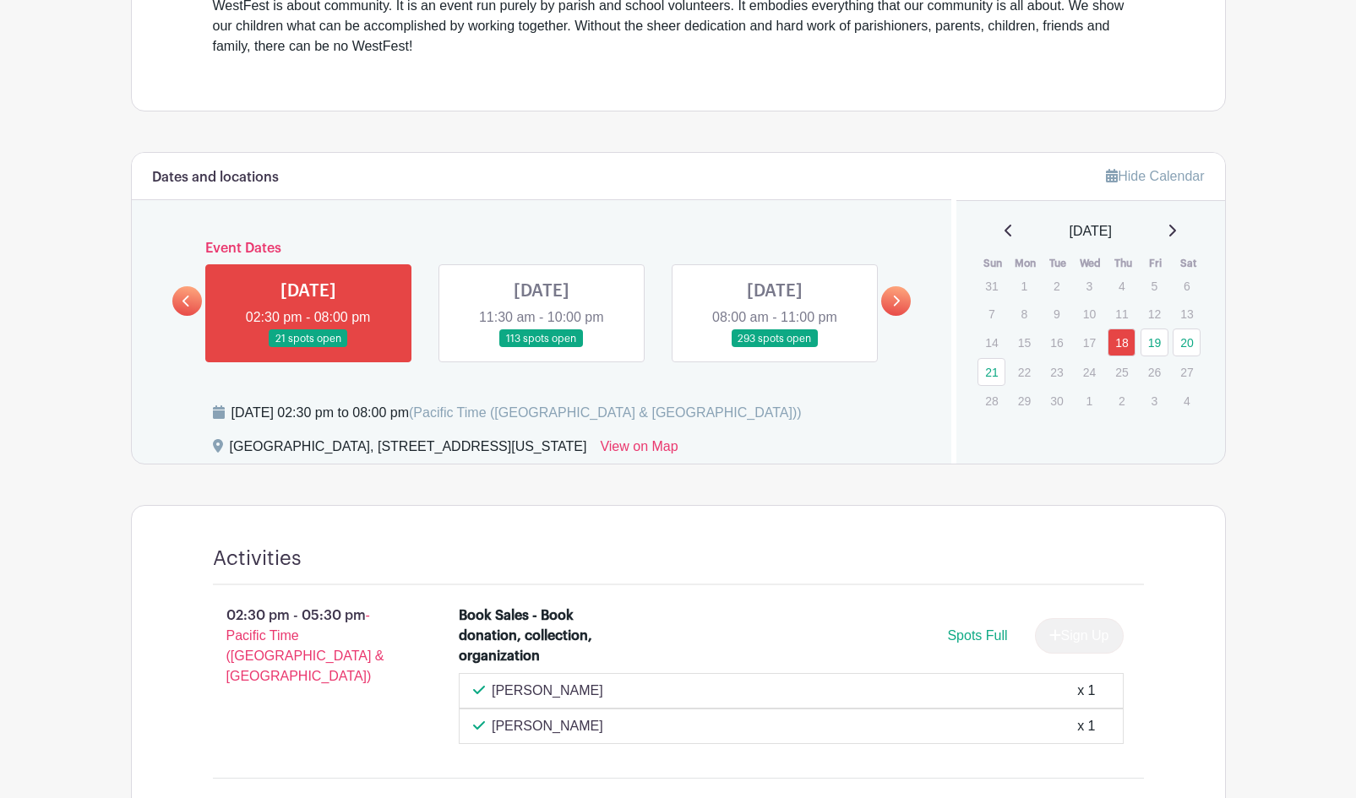
click at [541, 348] on link at bounding box center [541, 348] width 0 height 0
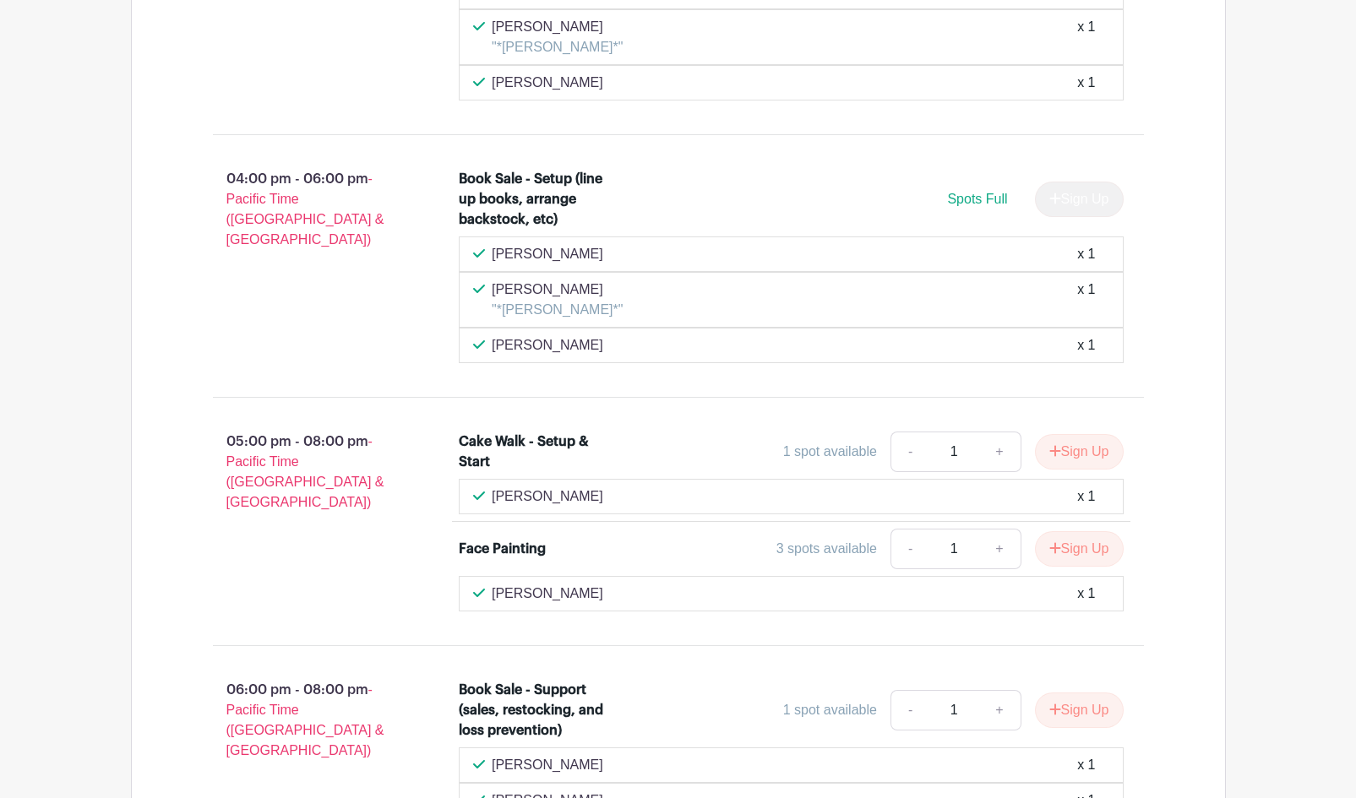
scroll to position [2757, 0]
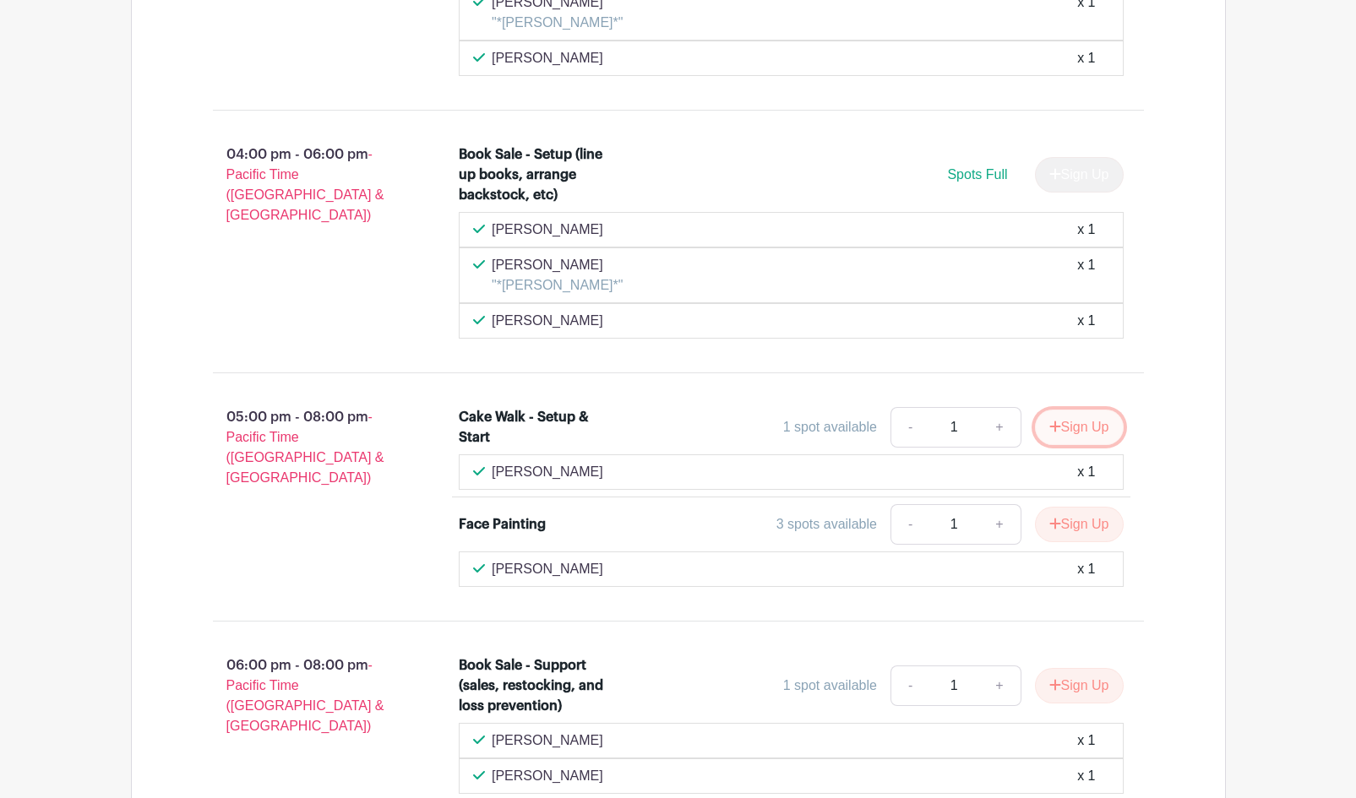
click at [1101, 410] on button "Sign Up" at bounding box center [1079, 427] width 89 height 35
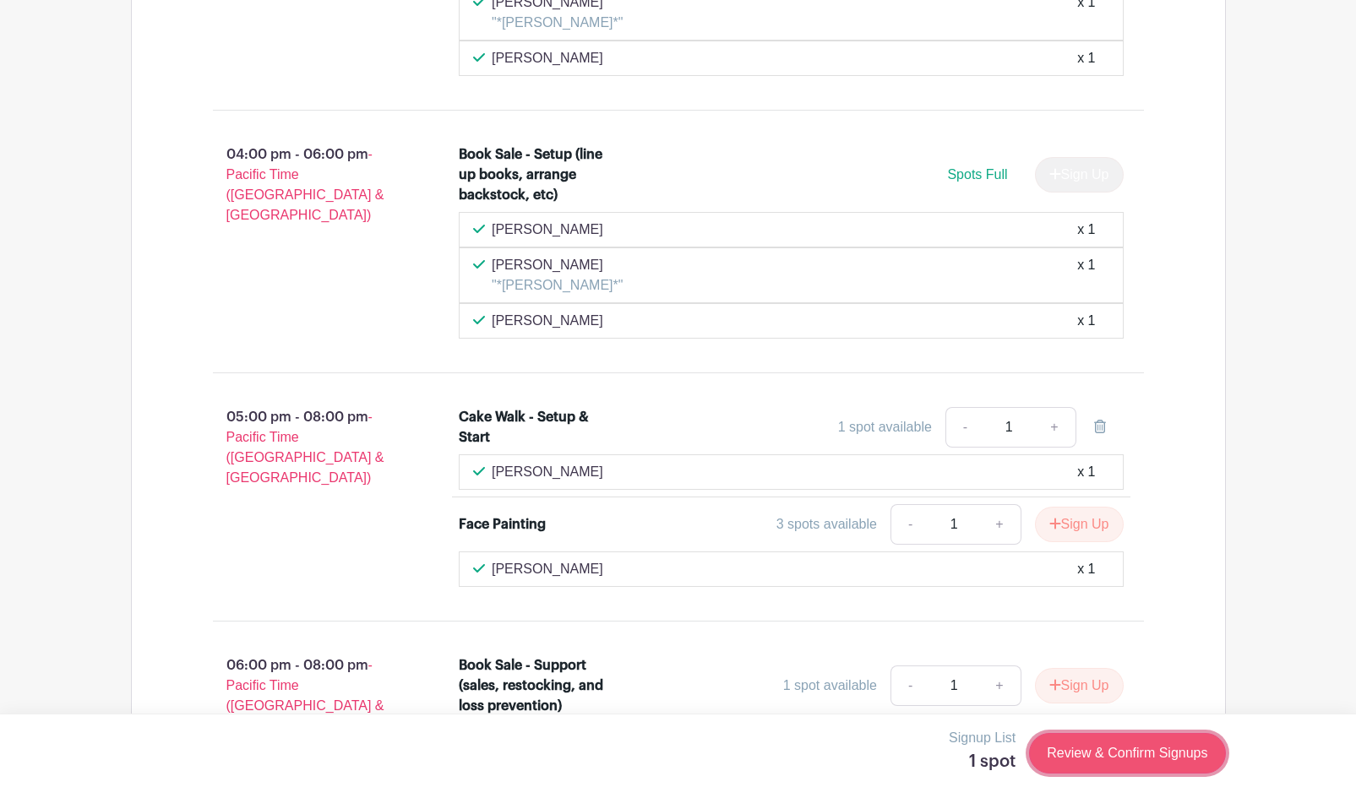
click at [1115, 767] on link "Review & Confirm Signups" at bounding box center [1127, 753] width 196 height 41
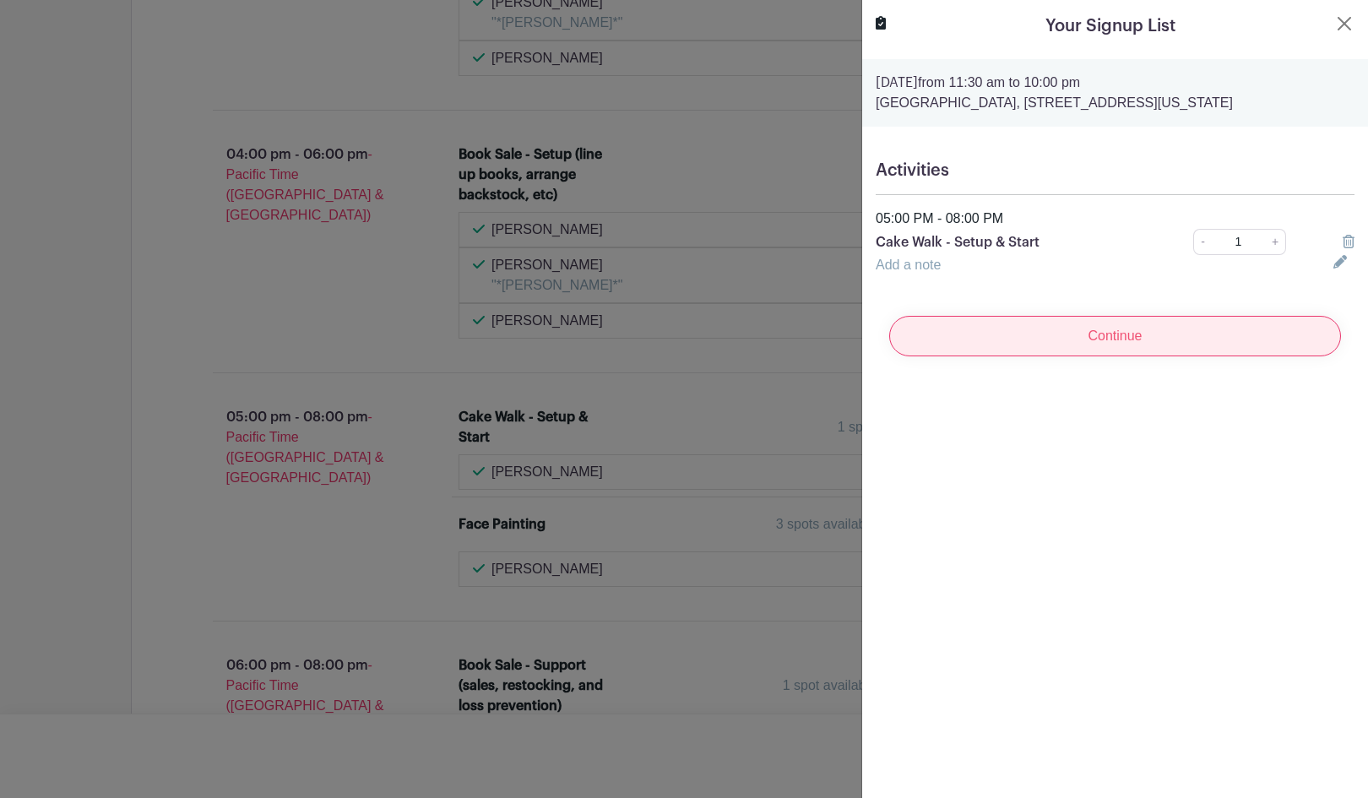
click at [1146, 340] on input "Continue" at bounding box center [1115, 336] width 452 height 41
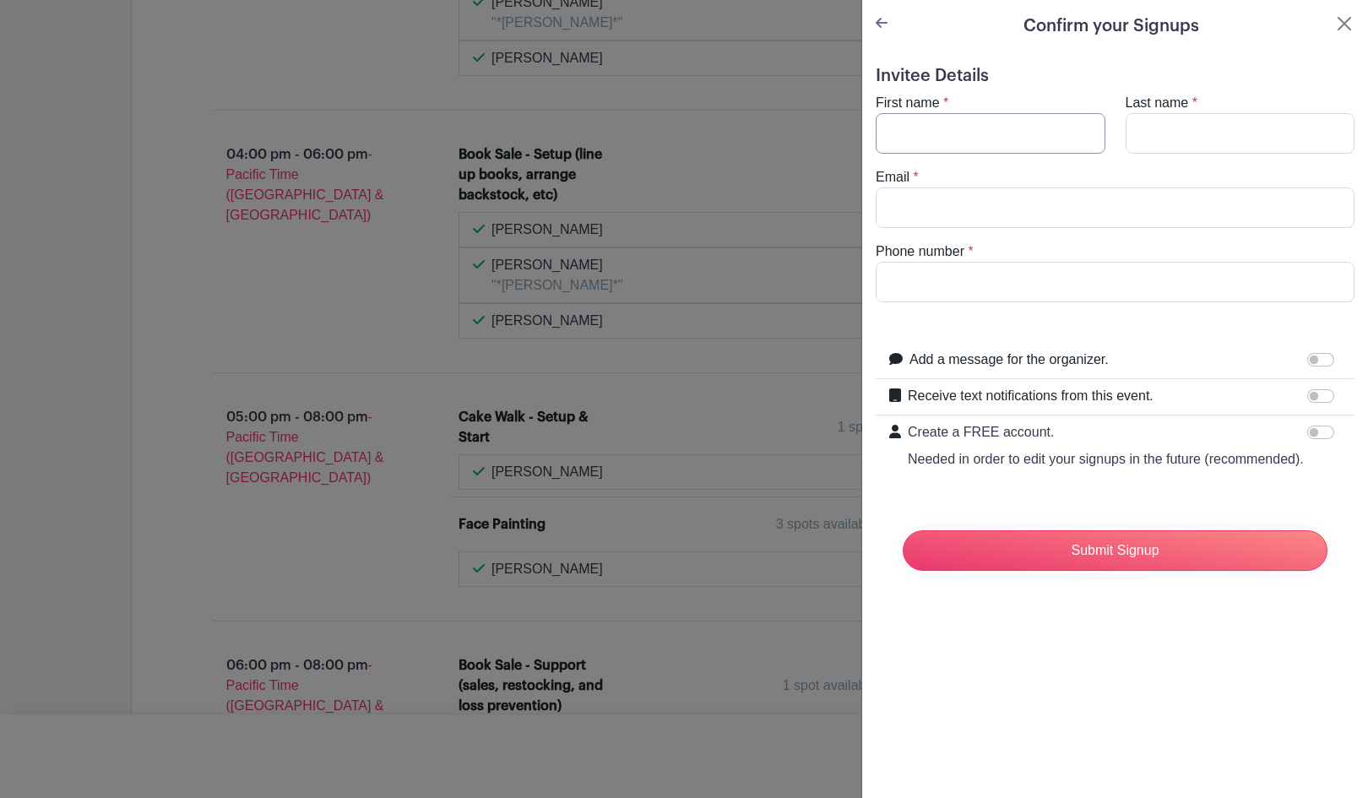
click at [1059, 138] on input "First name" at bounding box center [991, 133] width 230 height 41
type input "Kimberly"
type input "Ta"
type input "kimberlywta@gmail.com"
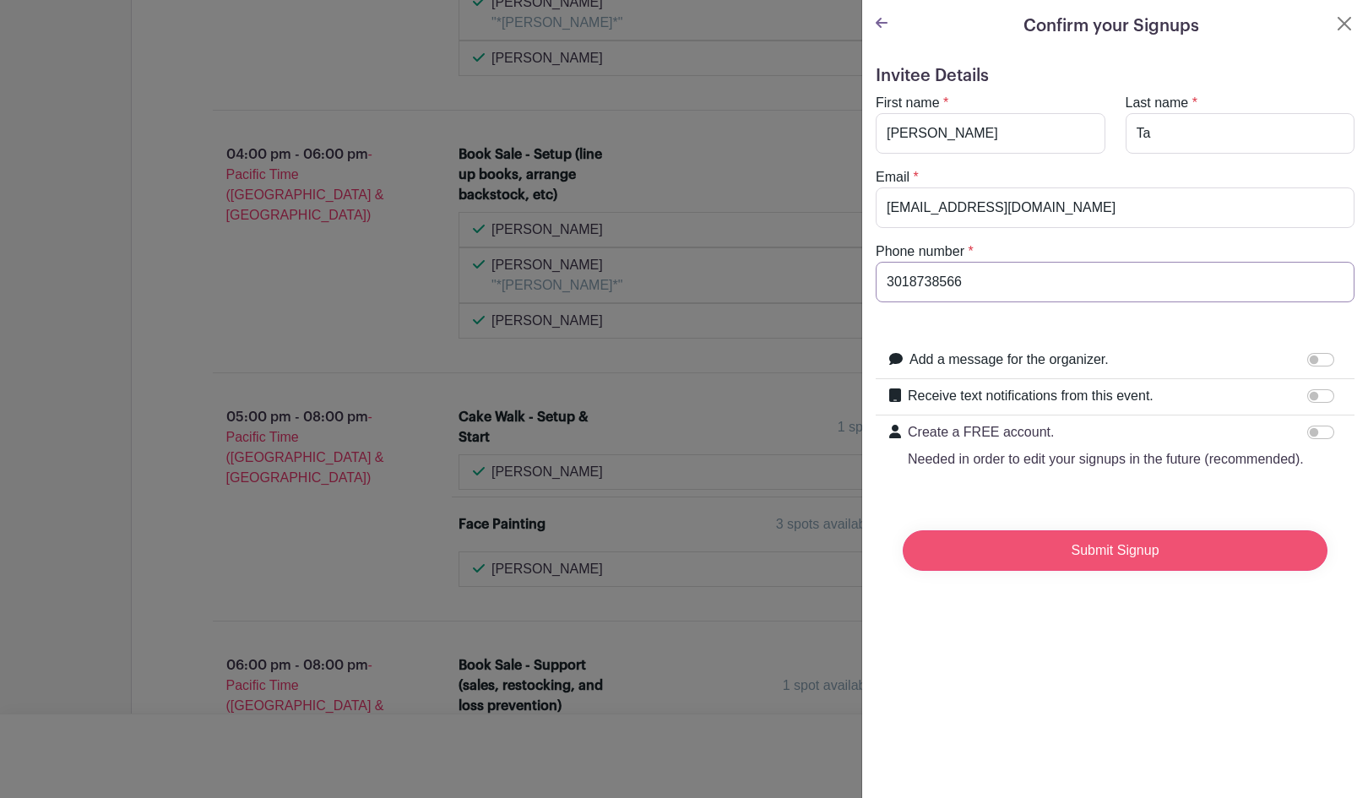
type input "3018738566"
click at [1136, 571] on input "Submit Signup" at bounding box center [1115, 550] width 425 height 41
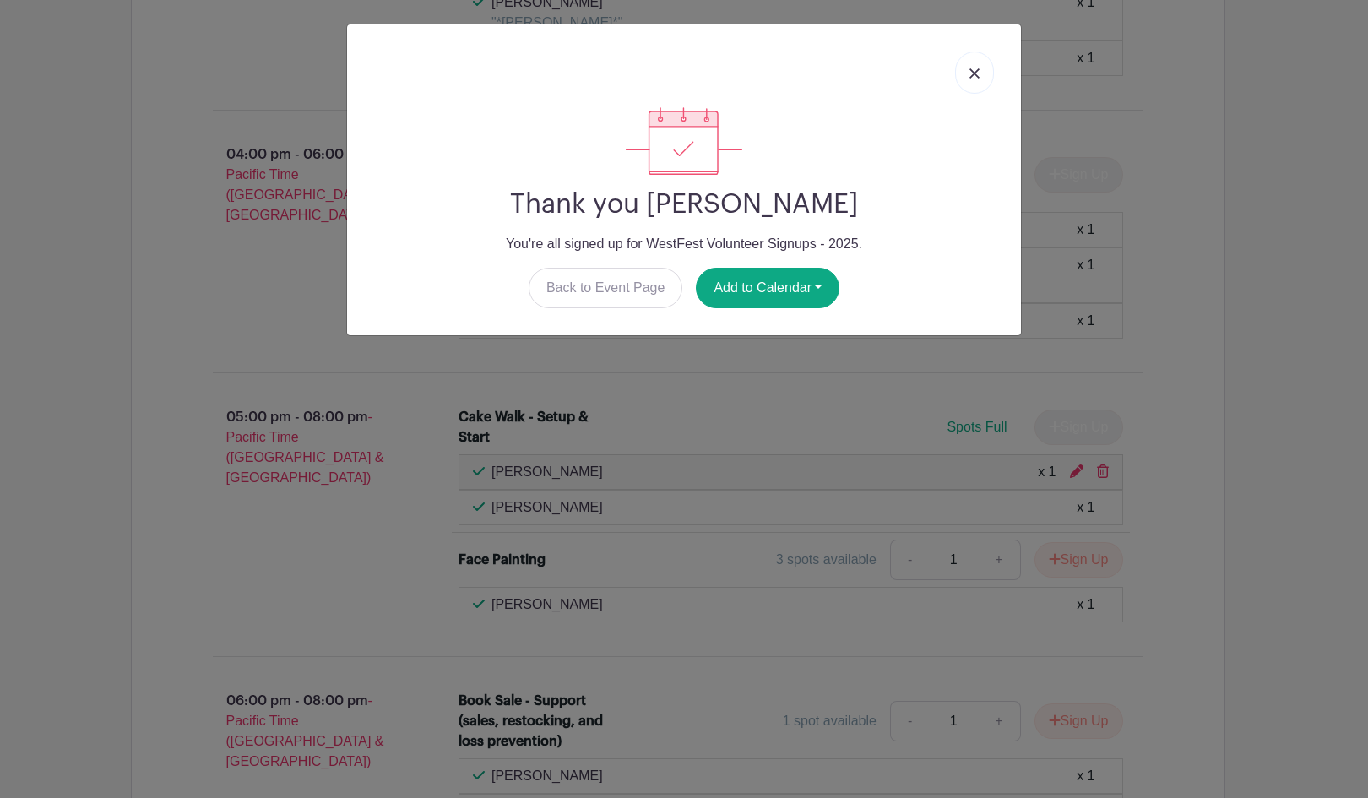
click at [969, 72] on link at bounding box center [974, 73] width 39 height 42
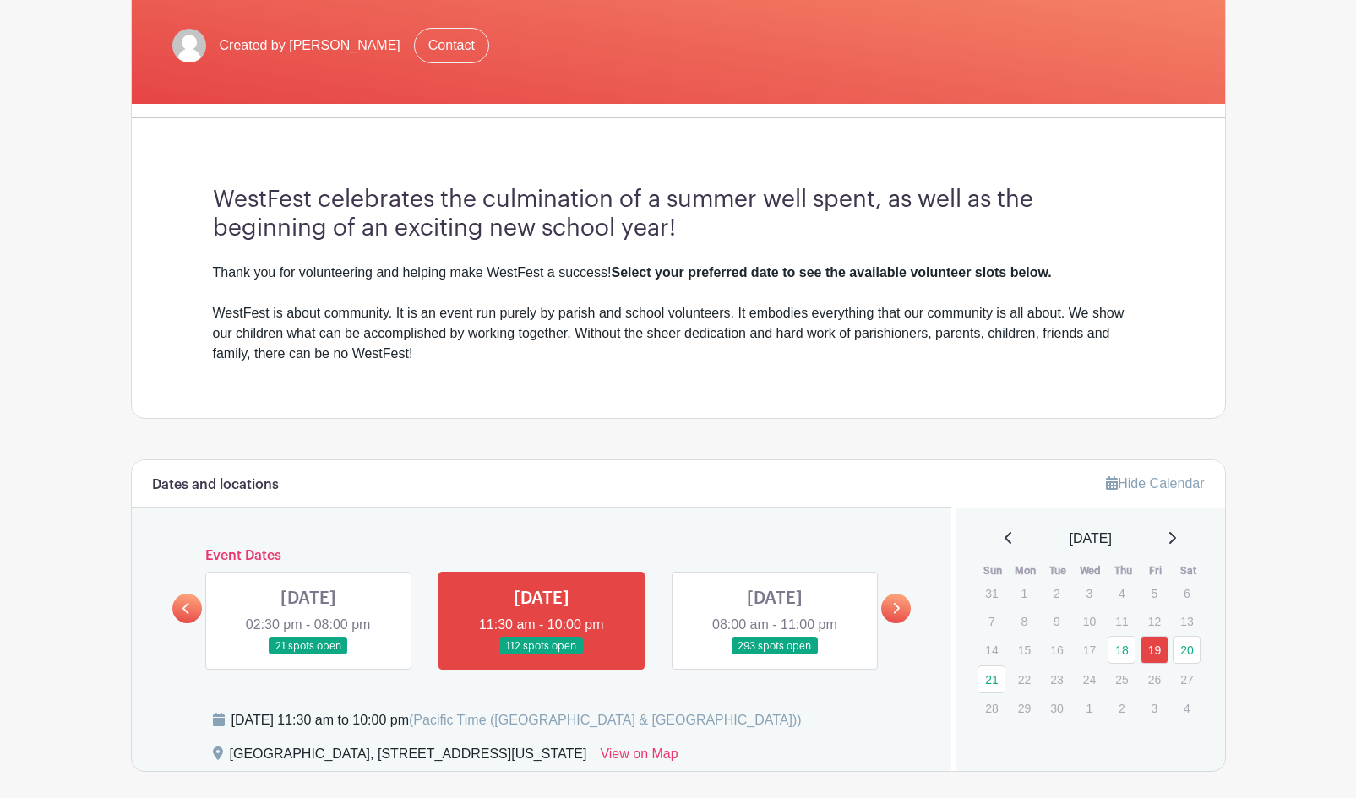
scroll to position [422, 0]
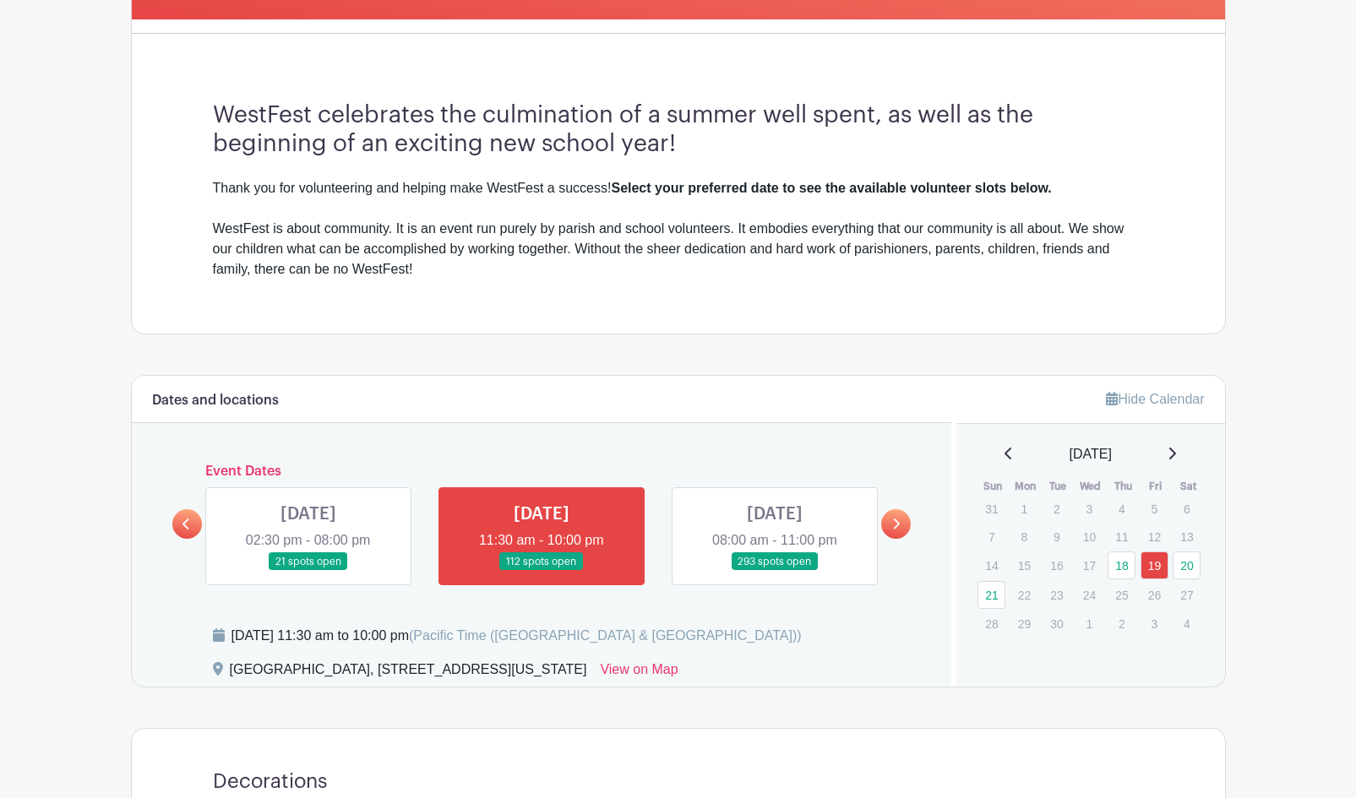
drag, startPoint x: 341, startPoint y: 525, endPoint x: 334, endPoint y: 517, distance: 11.4
click at [308, 571] on link at bounding box center [308, 571] width 0 height 0
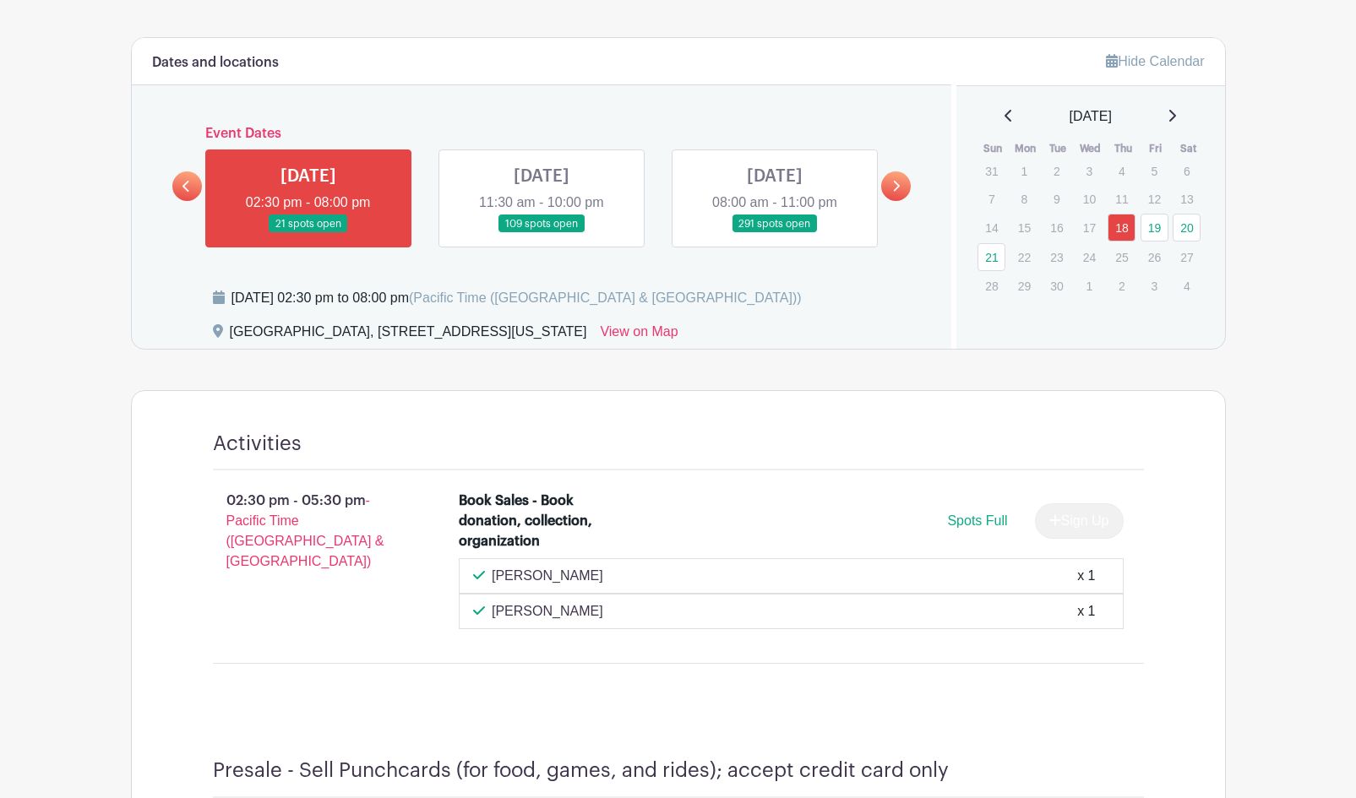
scroll to position [760, 0]
click at [541, 233] on link at bounding box center [541, 233] width 0 height 0
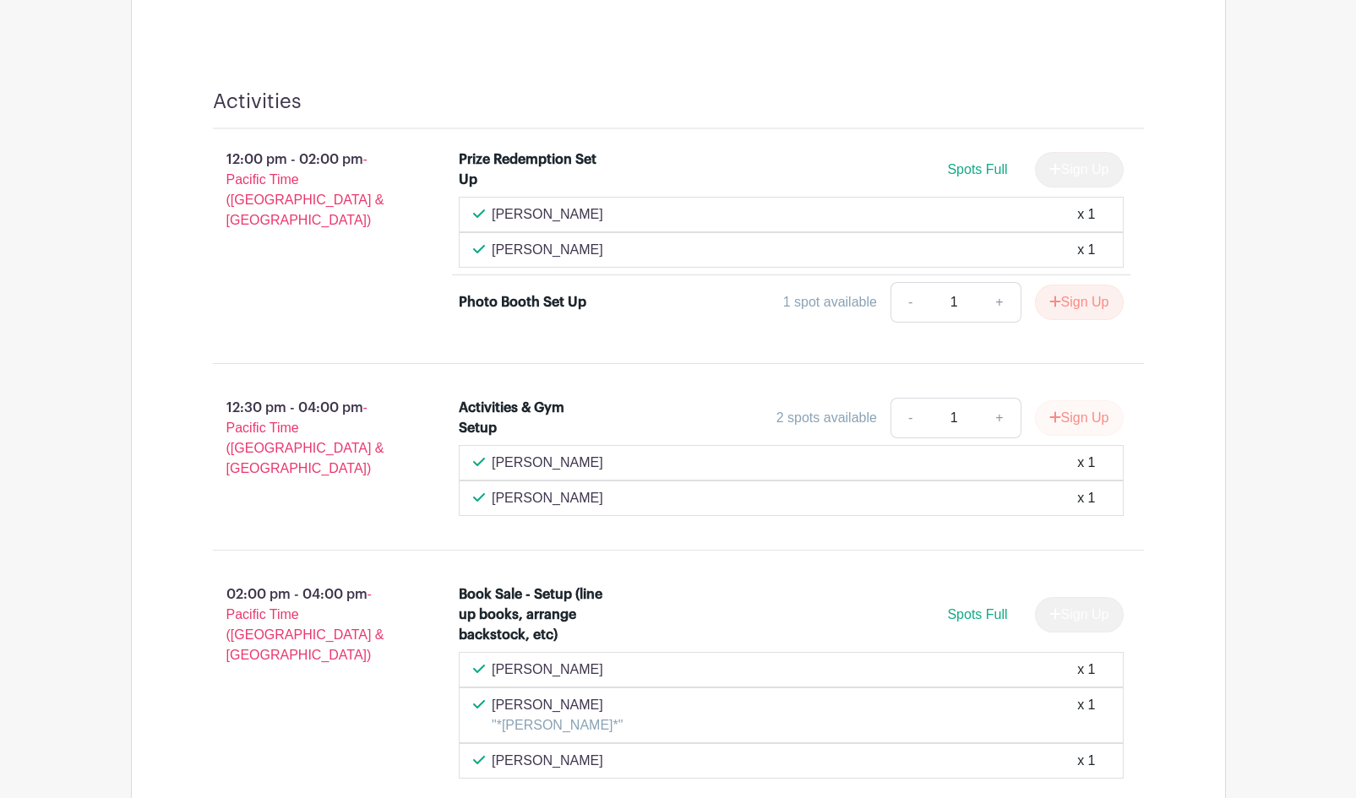
scroll to position [2027, 0]
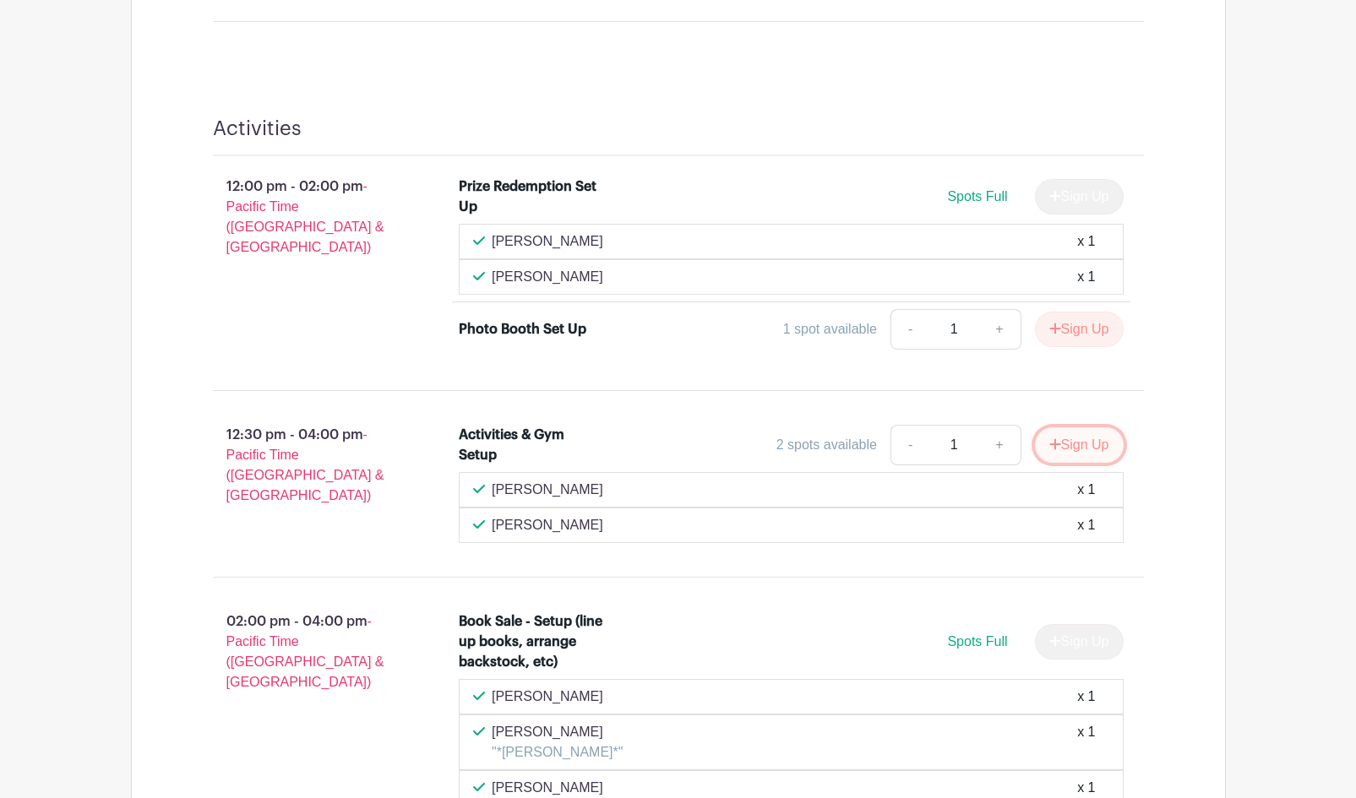
click at [1068, 427] on button "Sign Up" at bounding box center [1079, 444] width 89 height 35
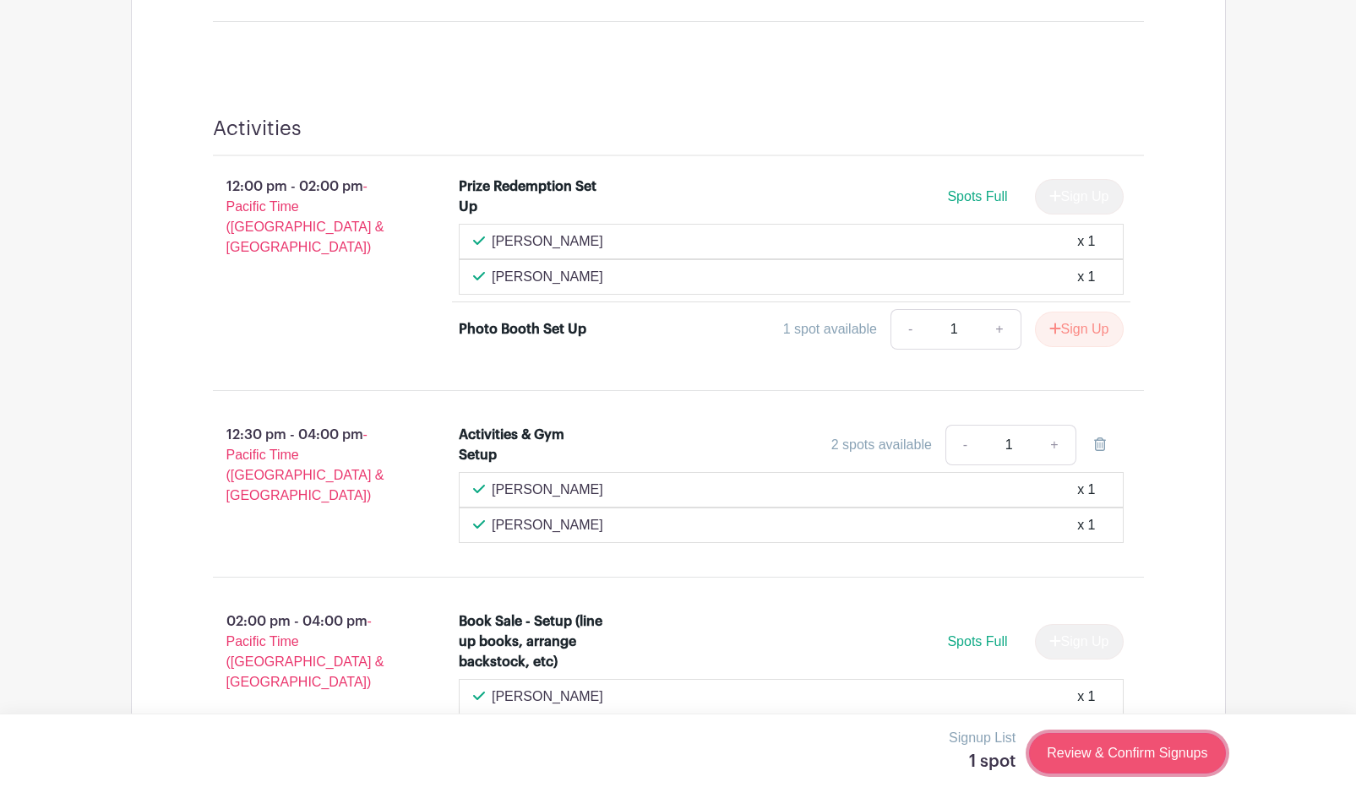
click at [1131, 769] on link "Review & Confirm Signups" at bounding box center [1127, 753] width 196 height 41
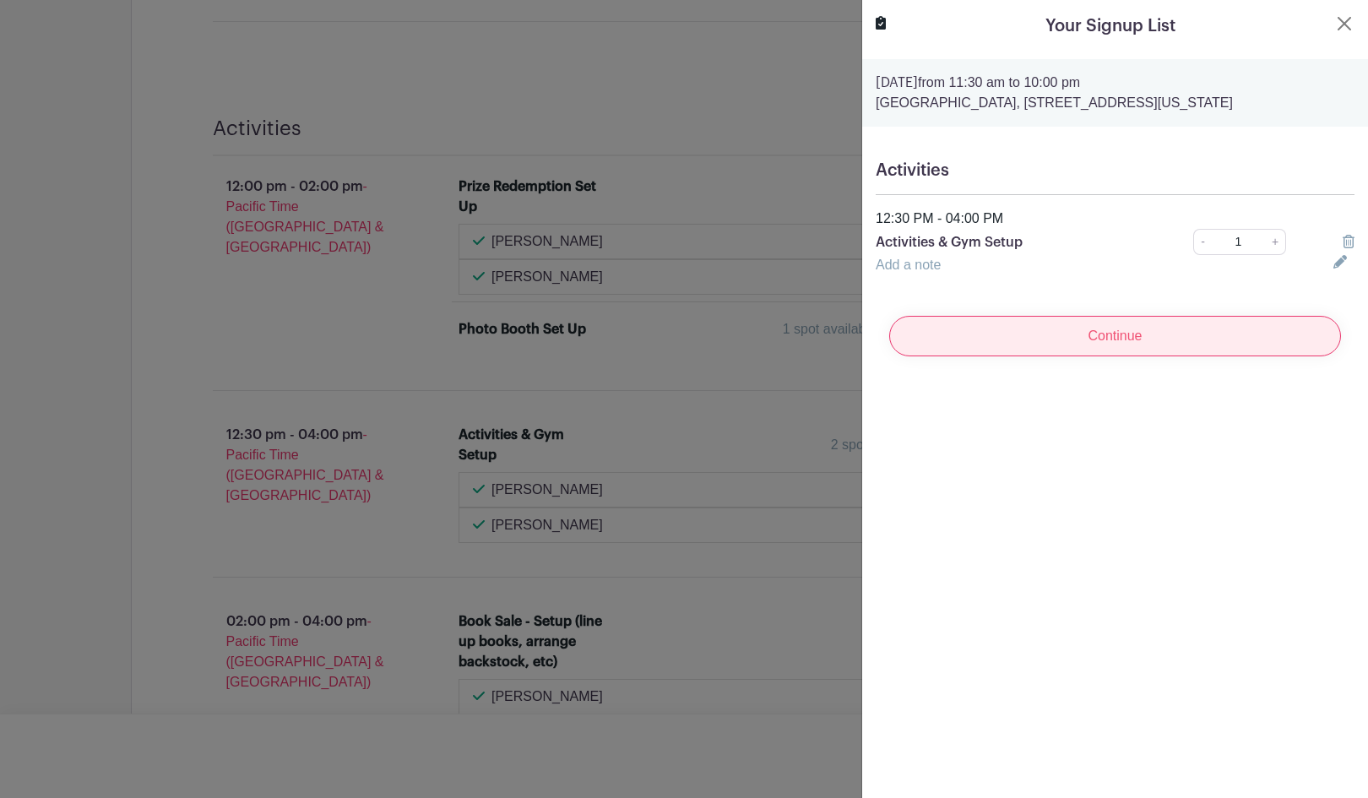
click at [1144, 328] on input "Continue" at bounding box center [1115, 336] width 452 height 41
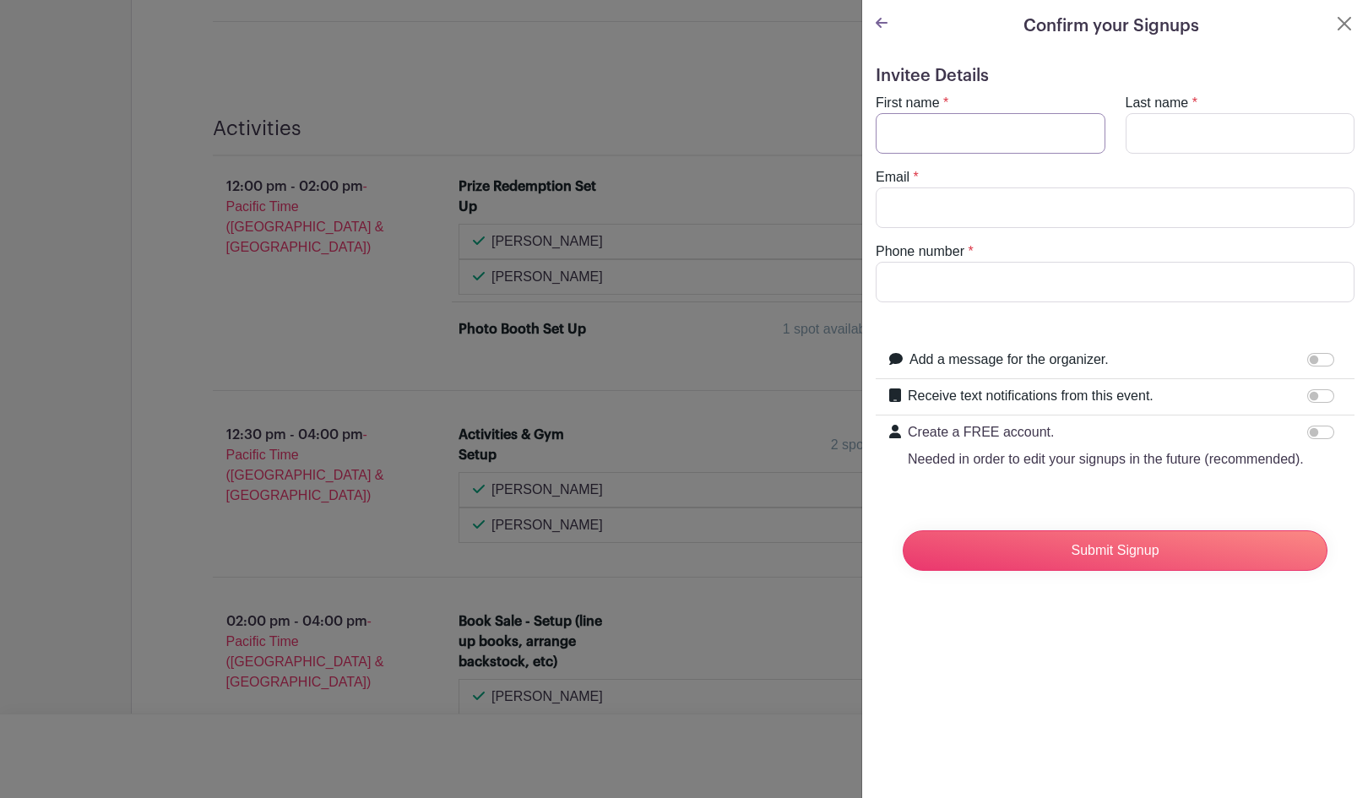
click at [1024, 138] on input "First name" at bounding box center [991, 133] width 230 height 41
type input "Kimberly"
type input "Ta"
type input "kimberlywta@gmail.com"
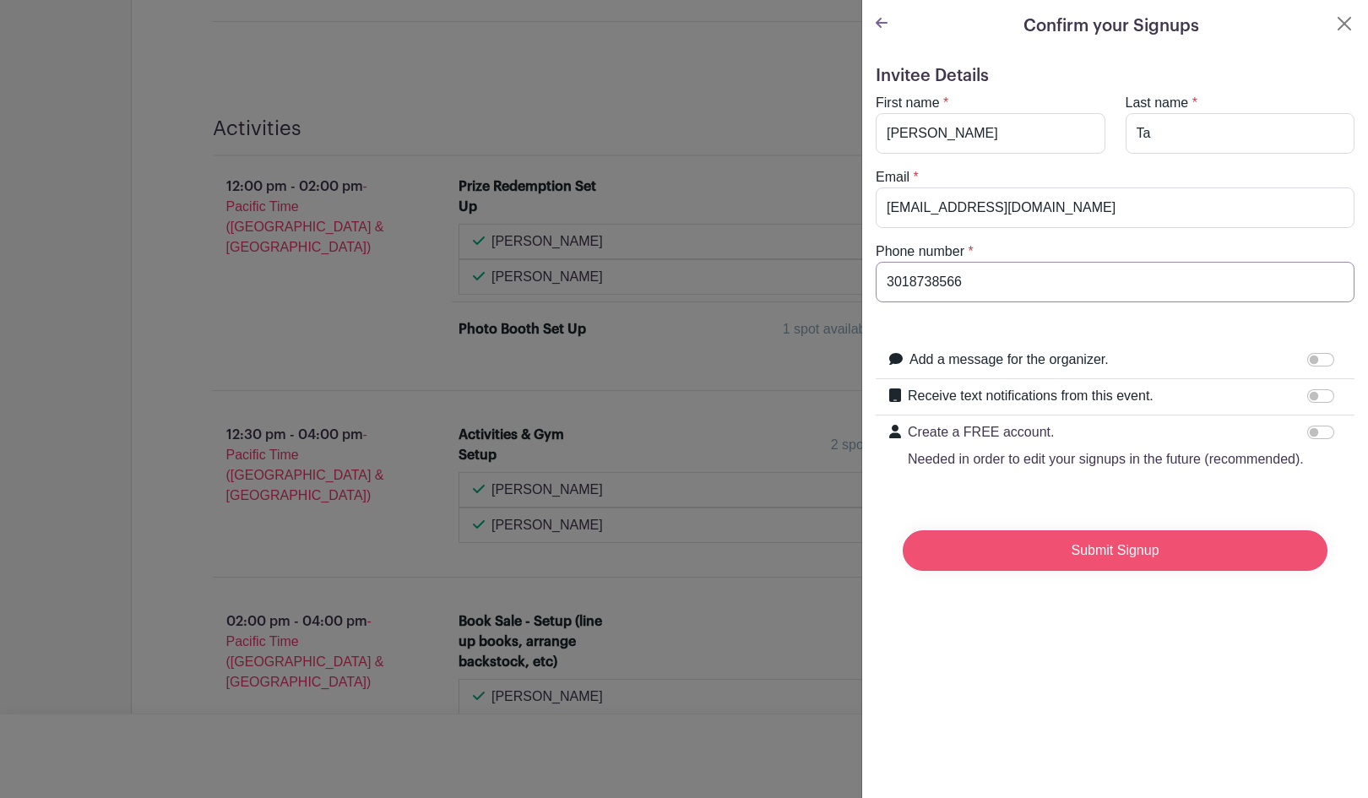
type input "3018738566"
click at [1084, 562] on input "Submit Signup" at bounding box center [1115, 550] width 425 height 41
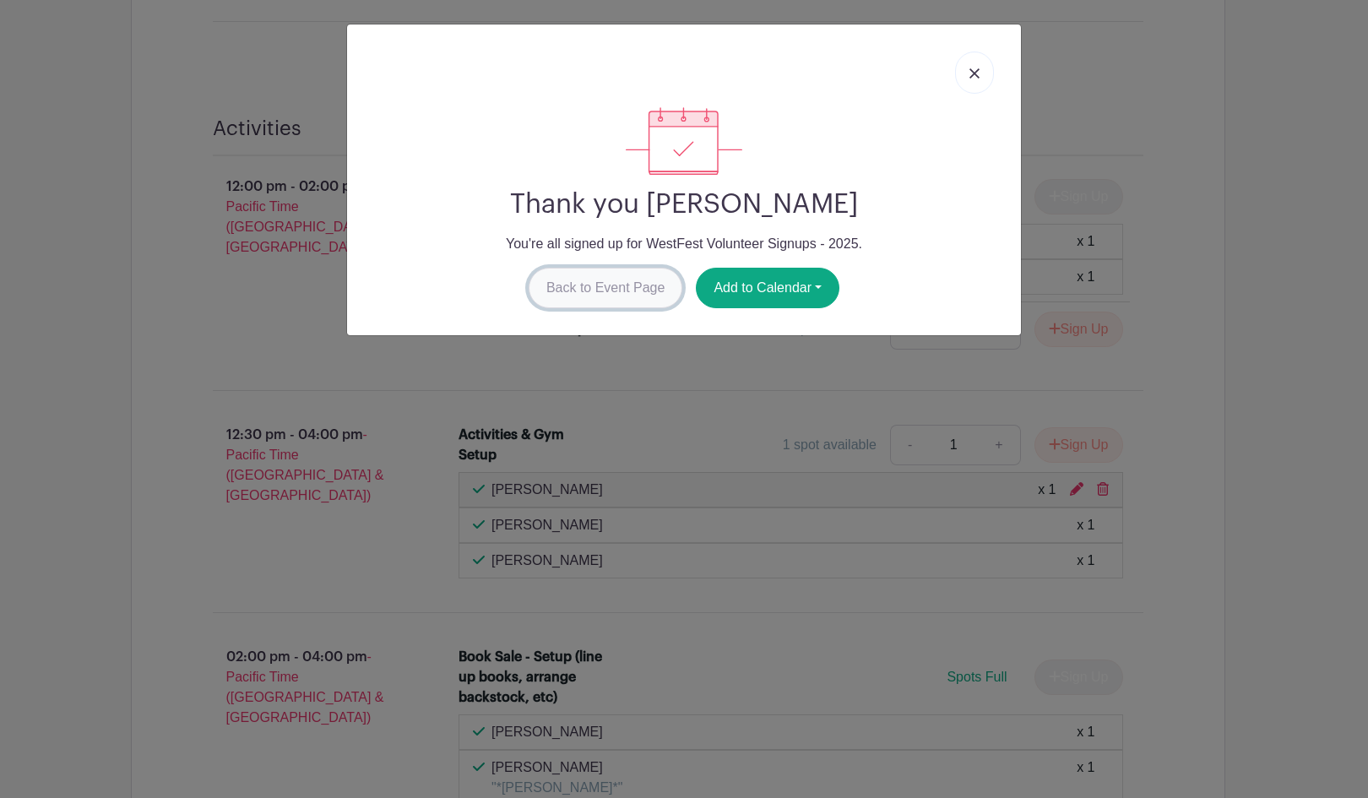
click at [578, 280] on link "Back to Event Page" at bounding box center [606, 288] width 155 height 41
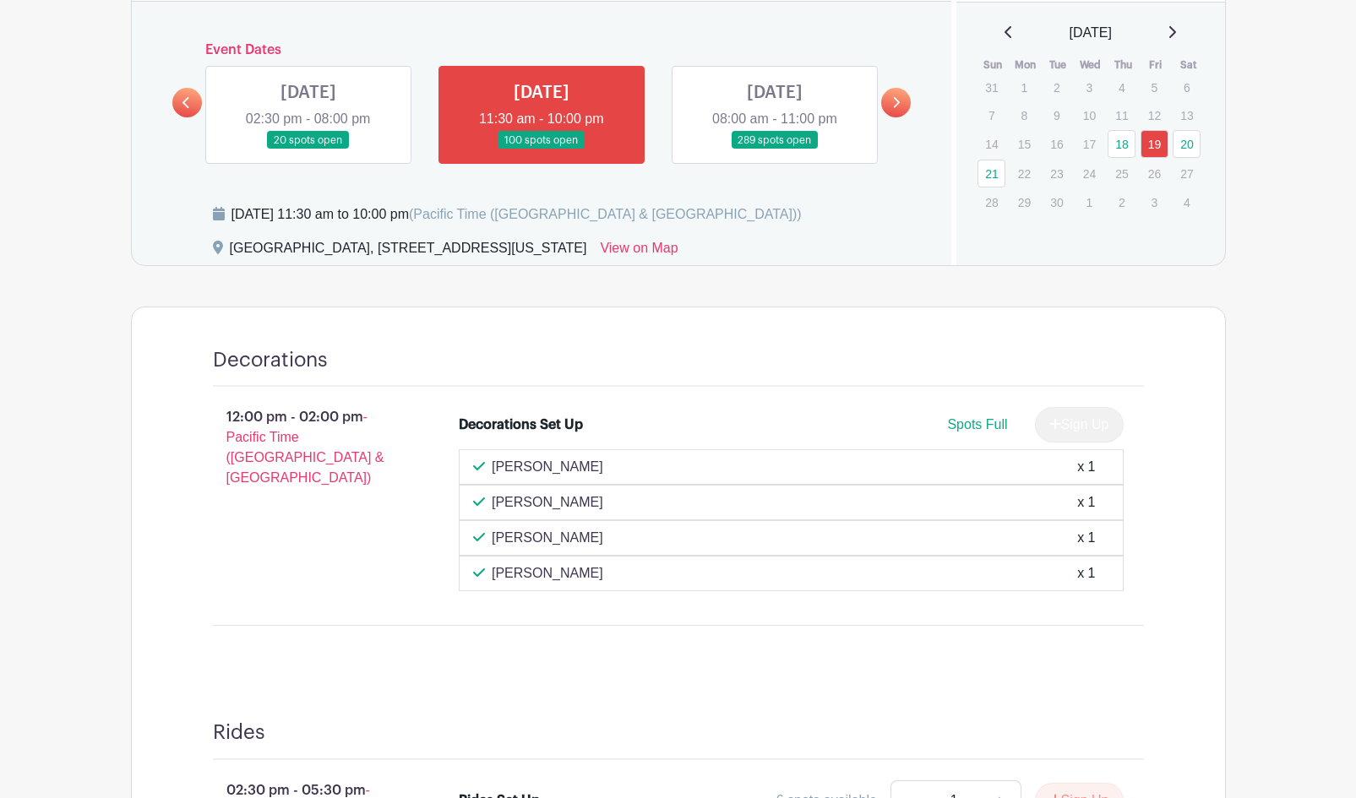
scroll to position [845, 0]
click at [775, 149] on link at bounding box center [775, 149] width 0 height 0
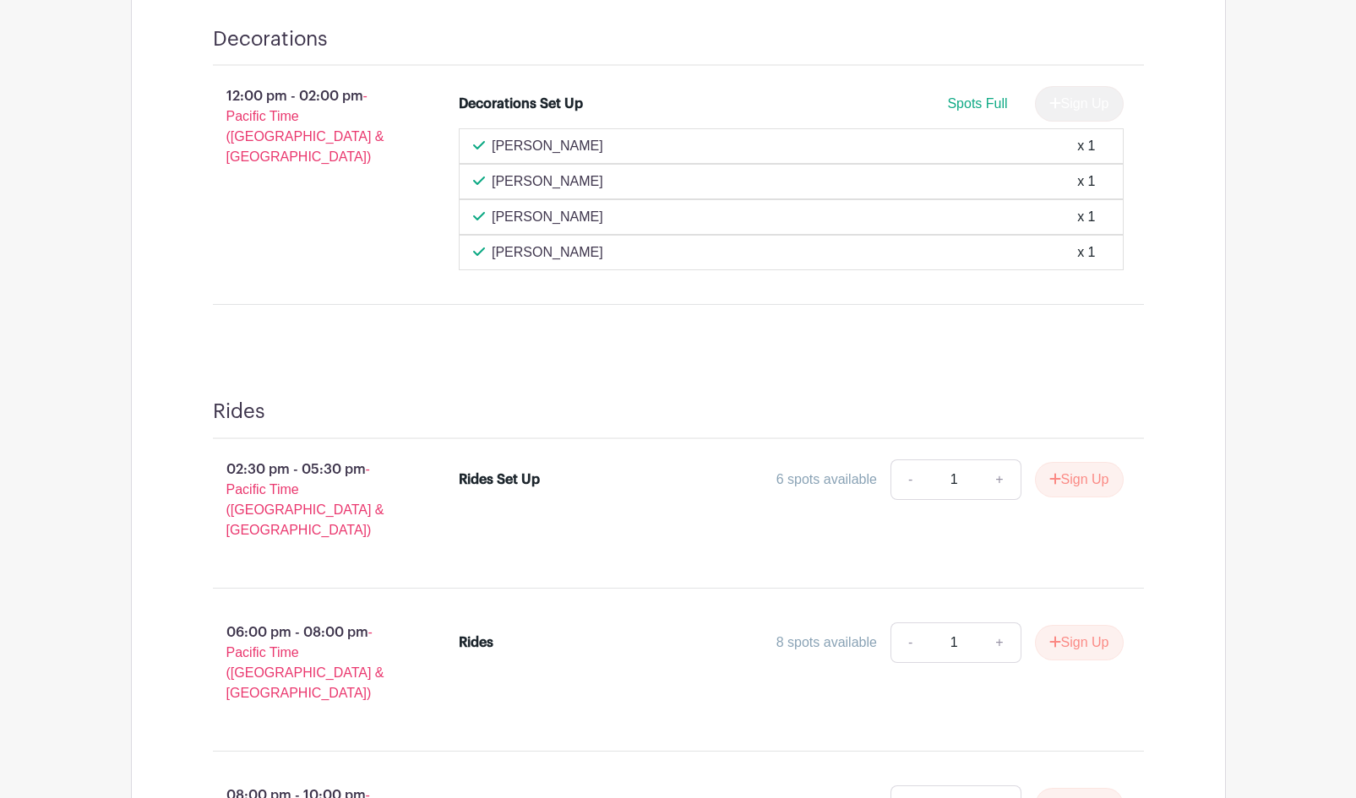
scroll to position [1183, 0]
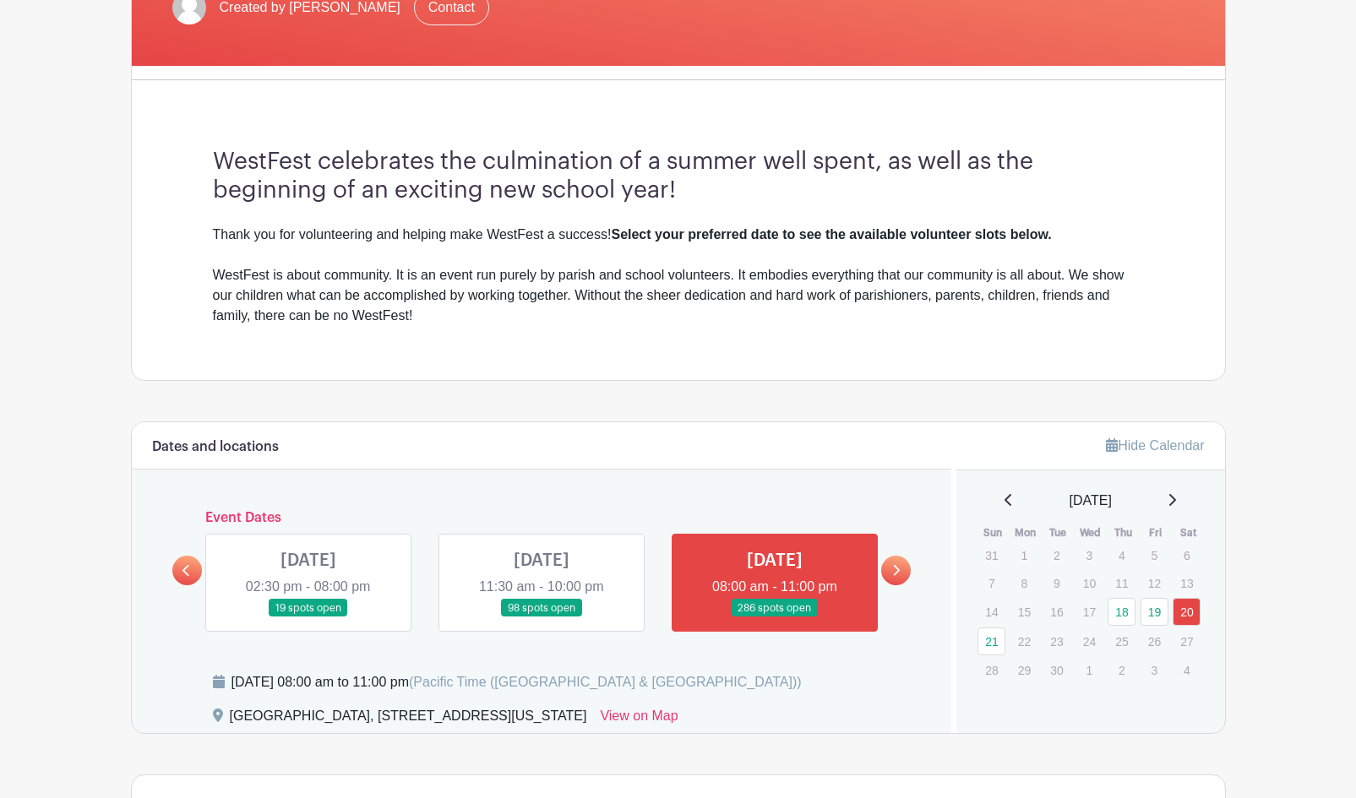
scroll to position [422, 0]
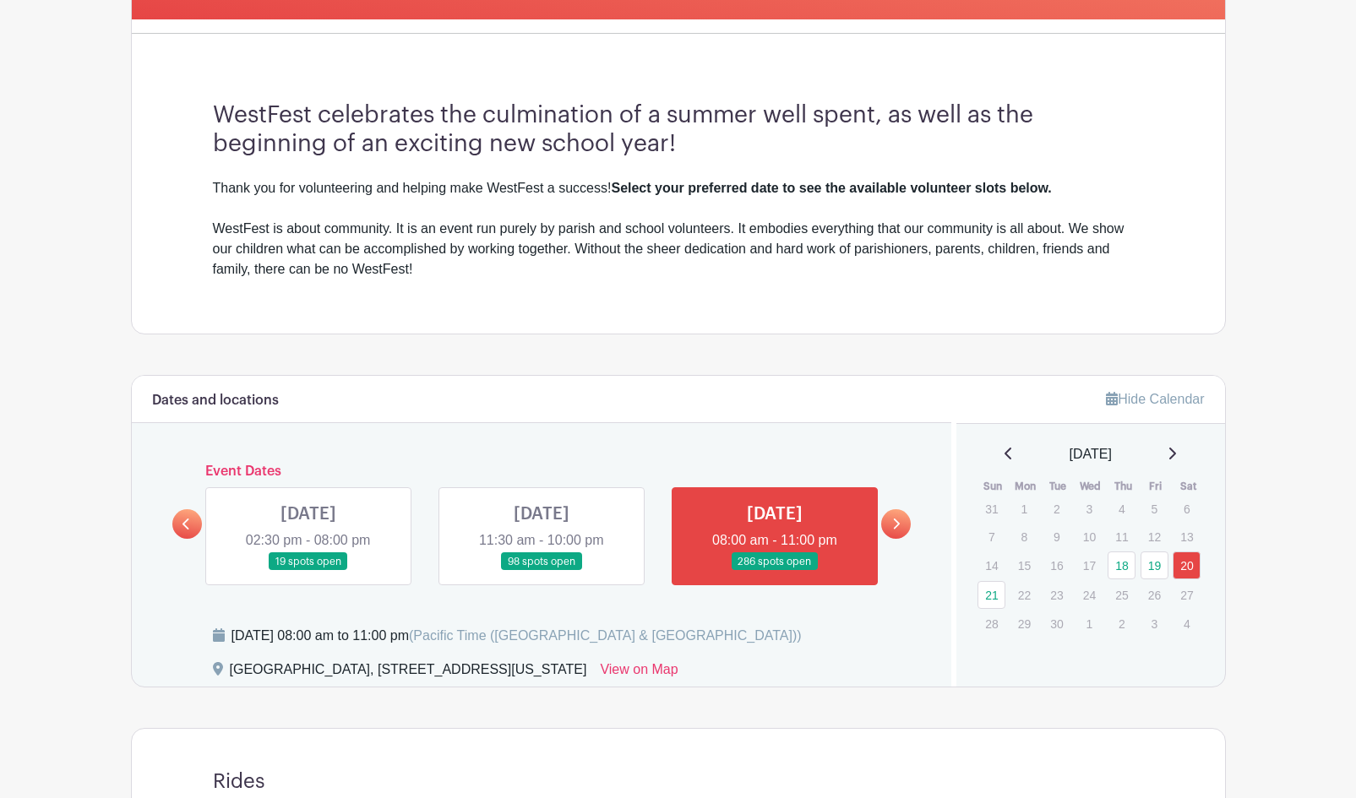
click at [541, 571] on link at bounding box center [541, 571] width 0 height 0
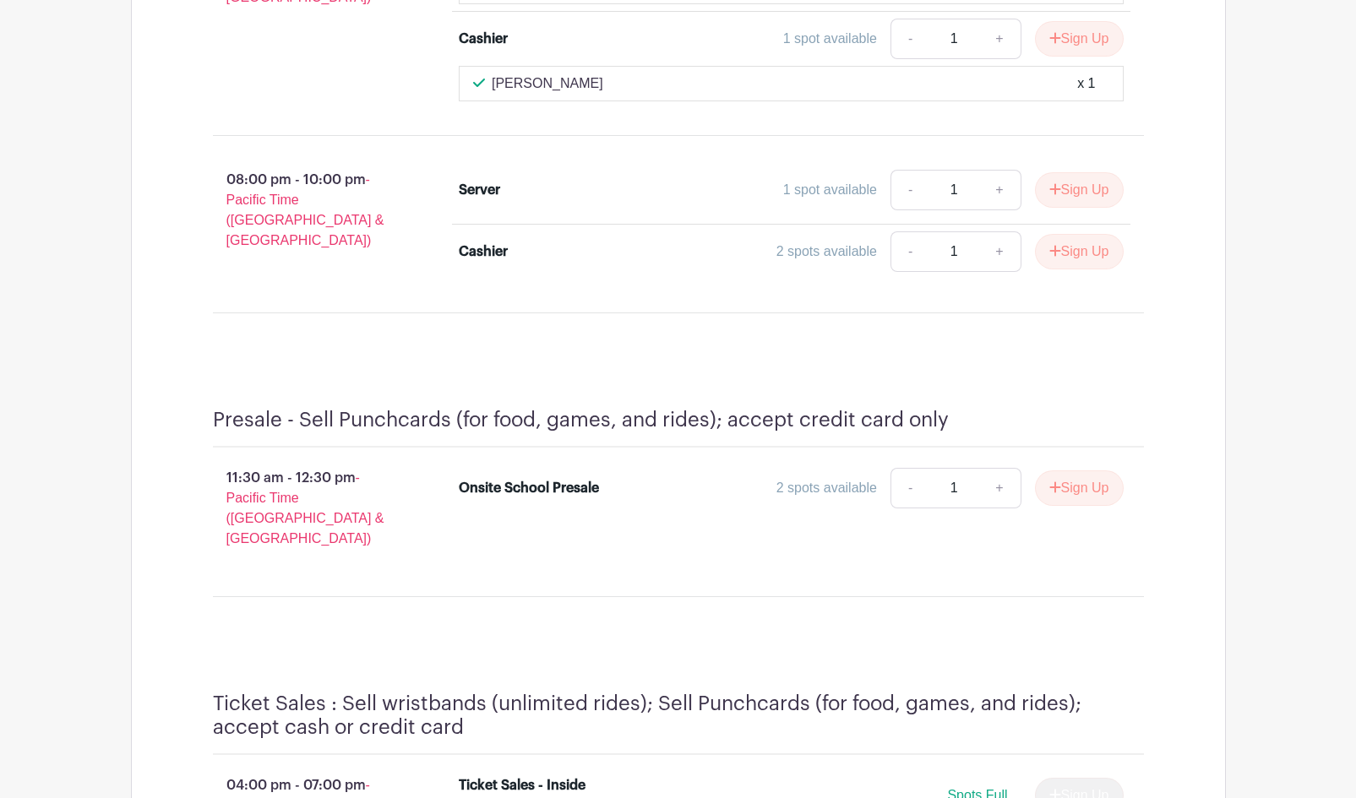
scroll to position [8380, 0]
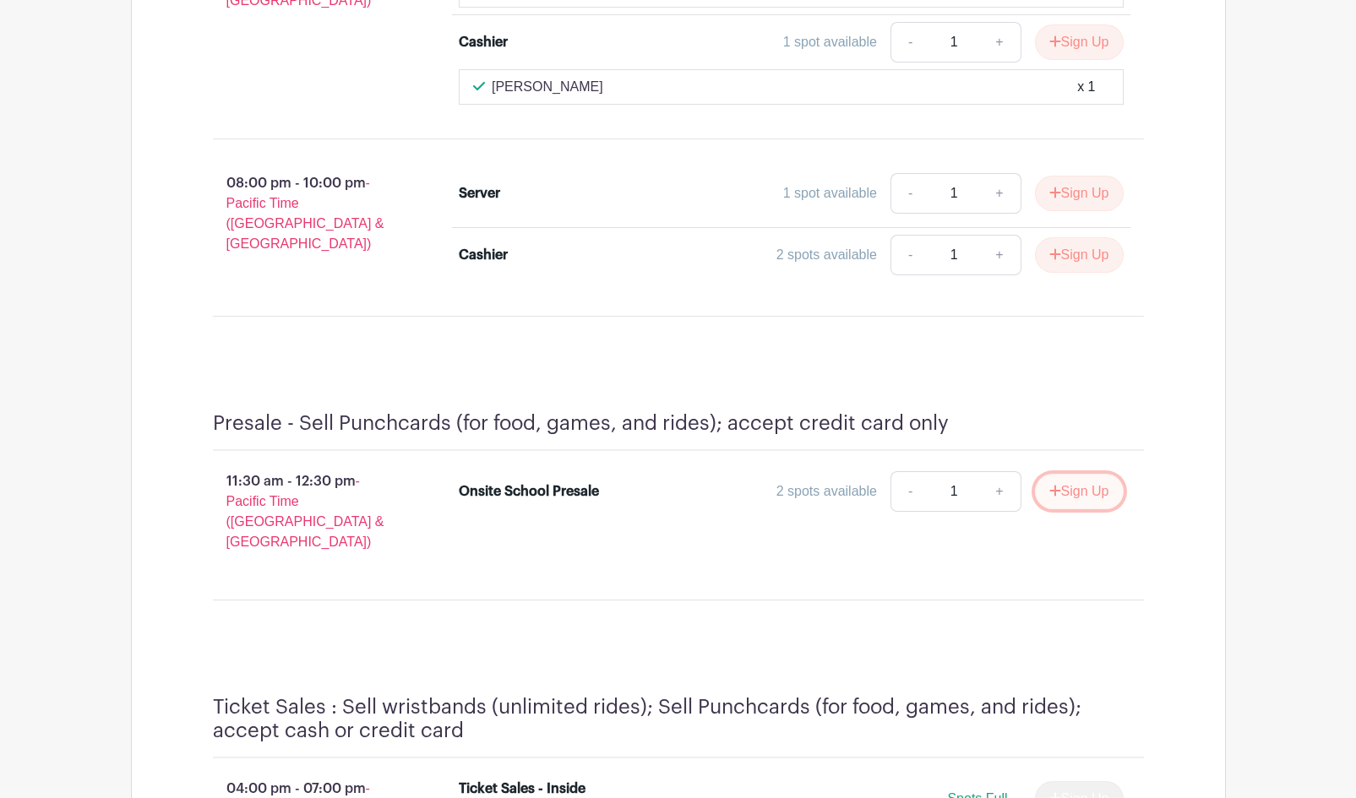
click at [1101, 474] on button "Sign Up" at bounding box center [1079, 491] width 89 height 35
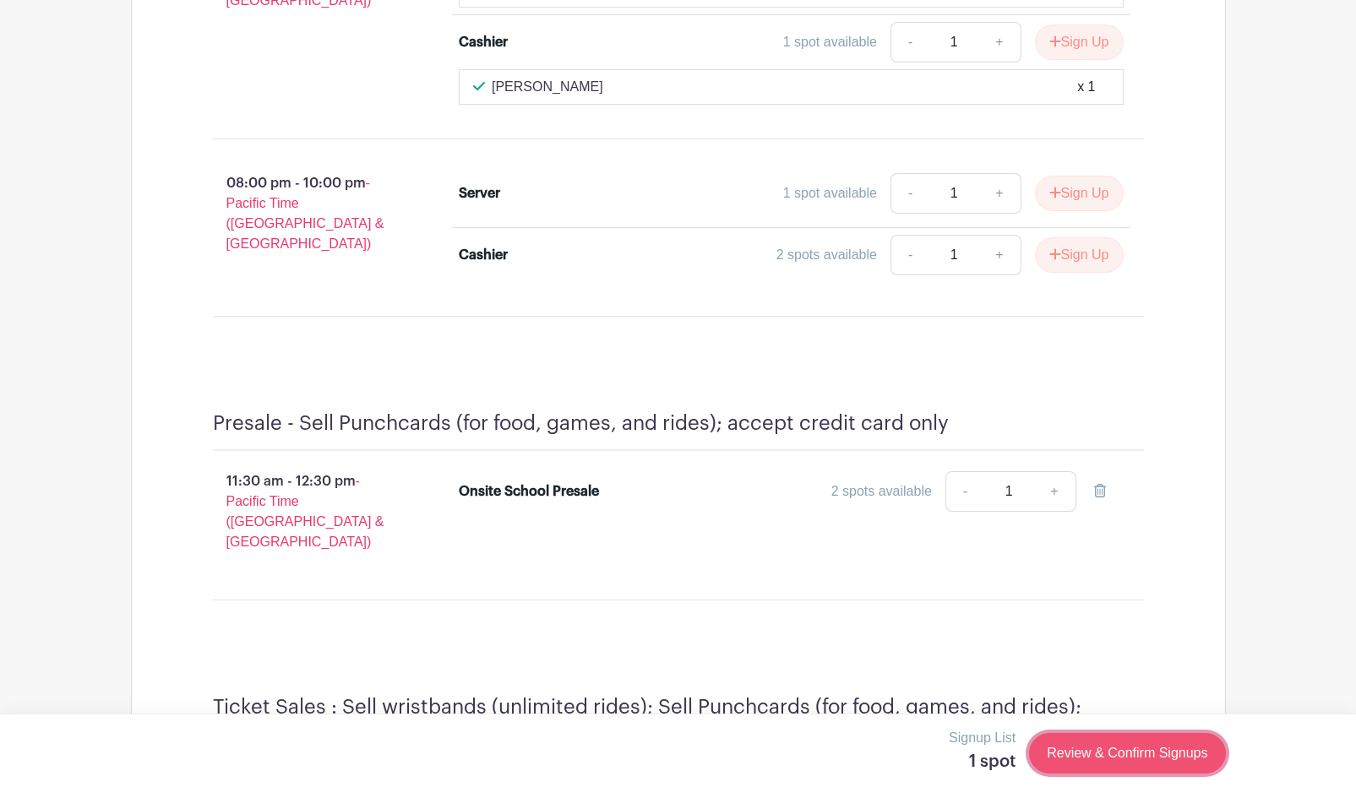
click at [1124, 766] on link "Review & Confirm Signups" at bounding box center [1127, 753] width 196 height 41
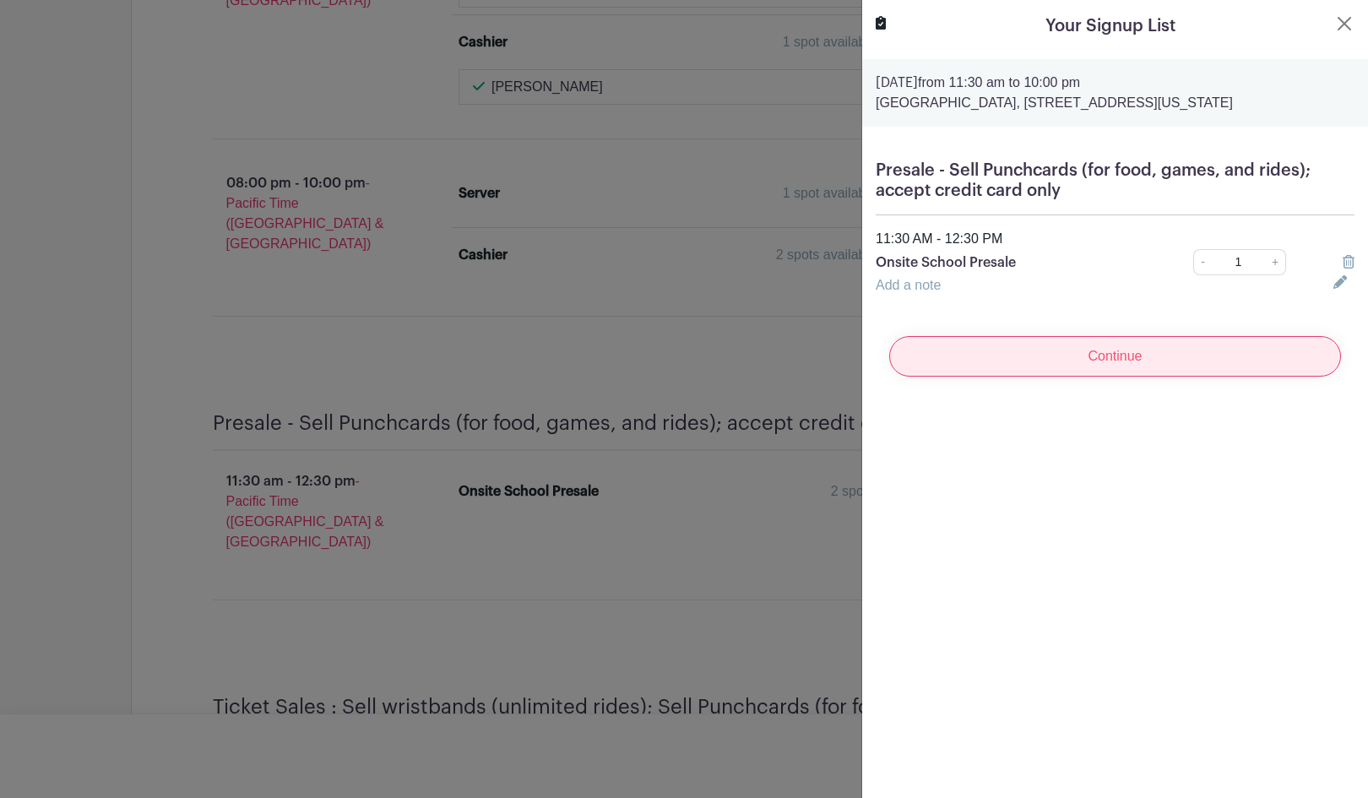
click at [1150, 364] on input "Continue" at bounding box center [1115, 356] width 452 height 41
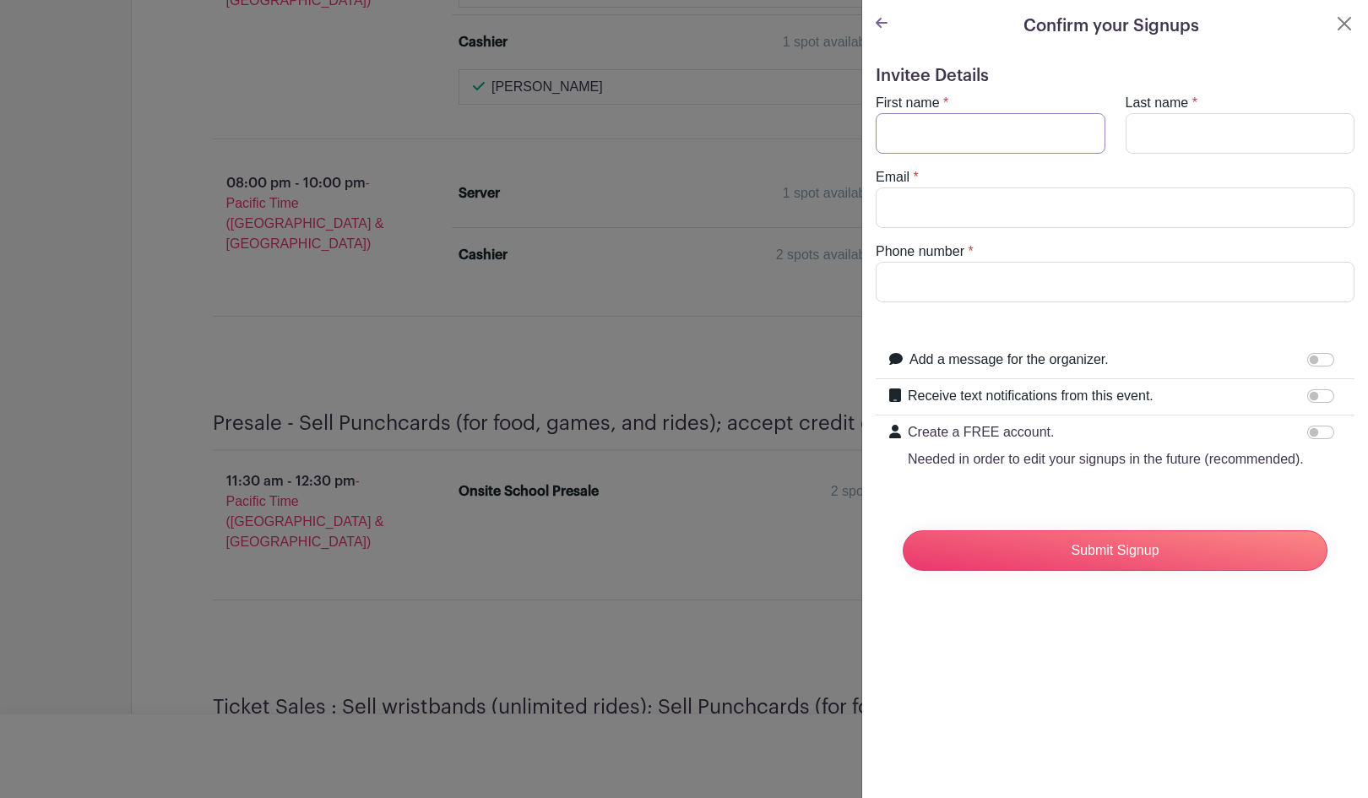
drag, startPoint x: 1014, startPoint y: 138, endPoint x: 1005, endPoint y: 136, distance: 8.6
click at [1014, 138] on input "First name" at bounding box center [991, 133] width 230 height 41
type input "kimberly"
type input "ta"
type input "kimberlywta@gmail.com"
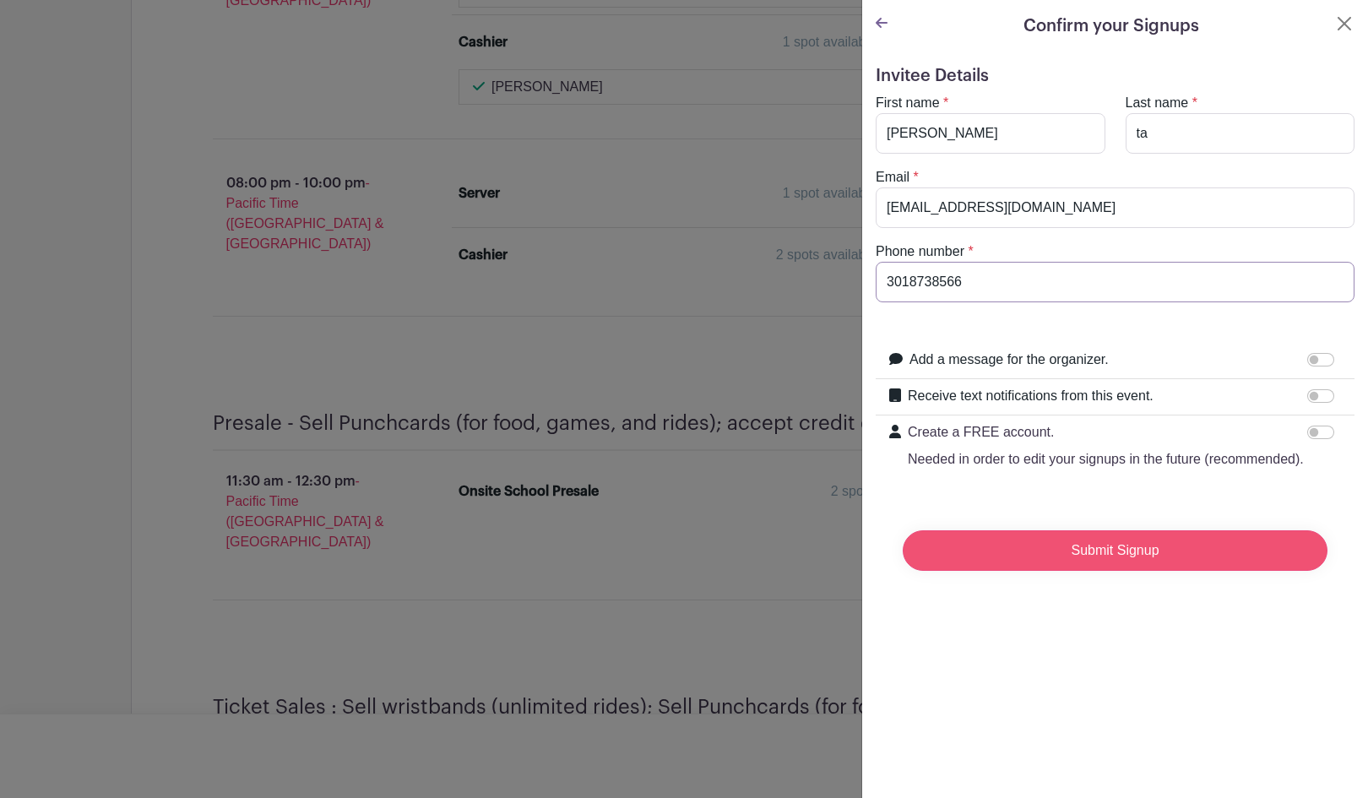
type input "3018738566"
click at [1113, 552] on input "Submit Signup" at bounding box center [1115, 550] width 425 height 41
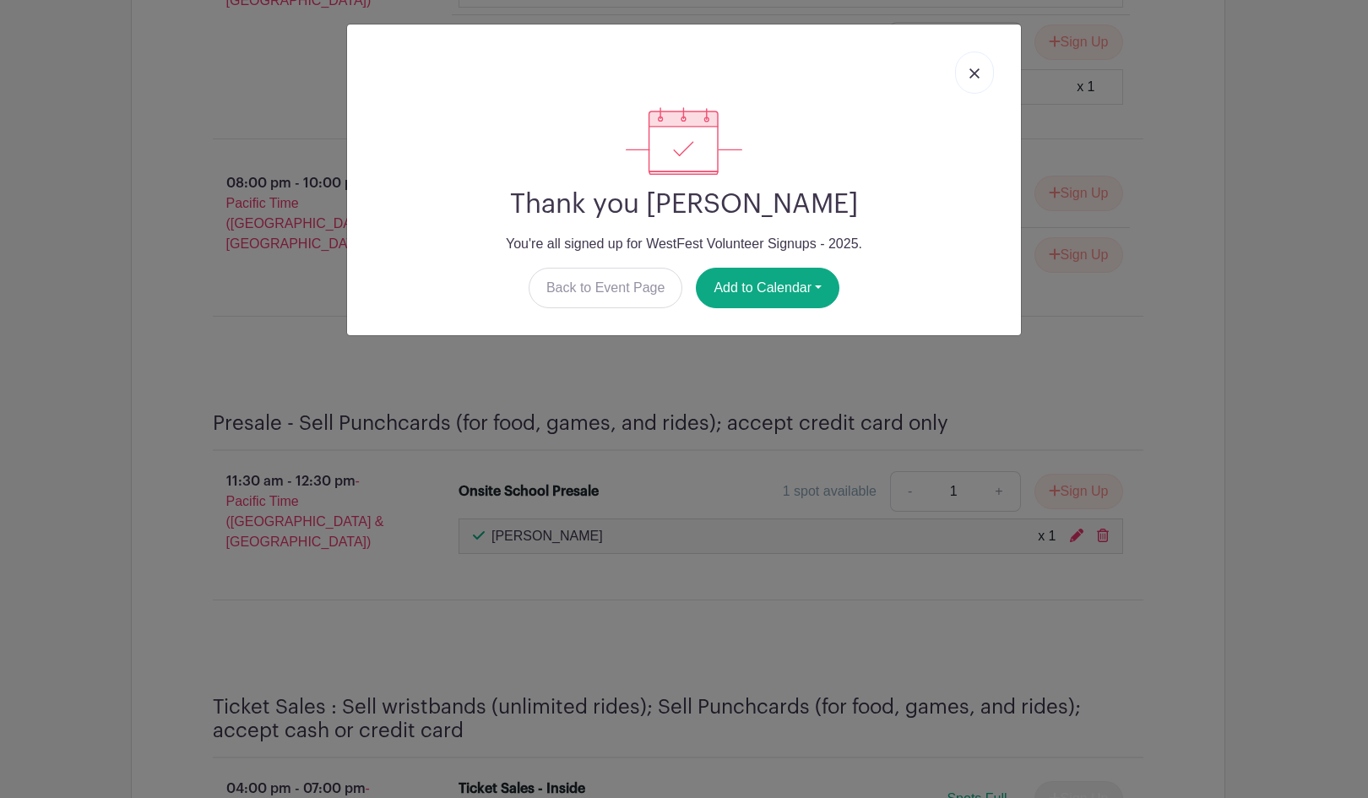
click at [978, 68] on img at bounding box center [975, 73] width 10 height 10
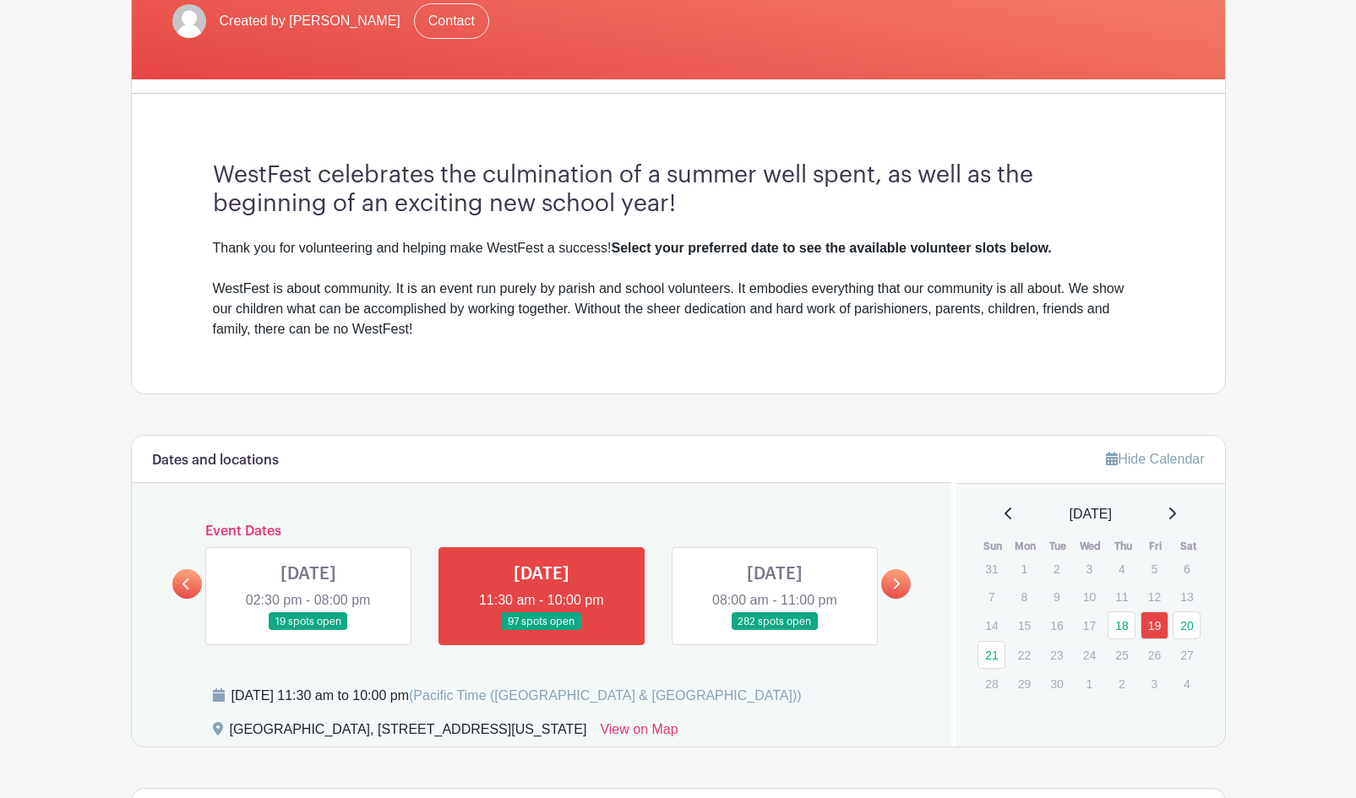
scroll to position [422, 0]
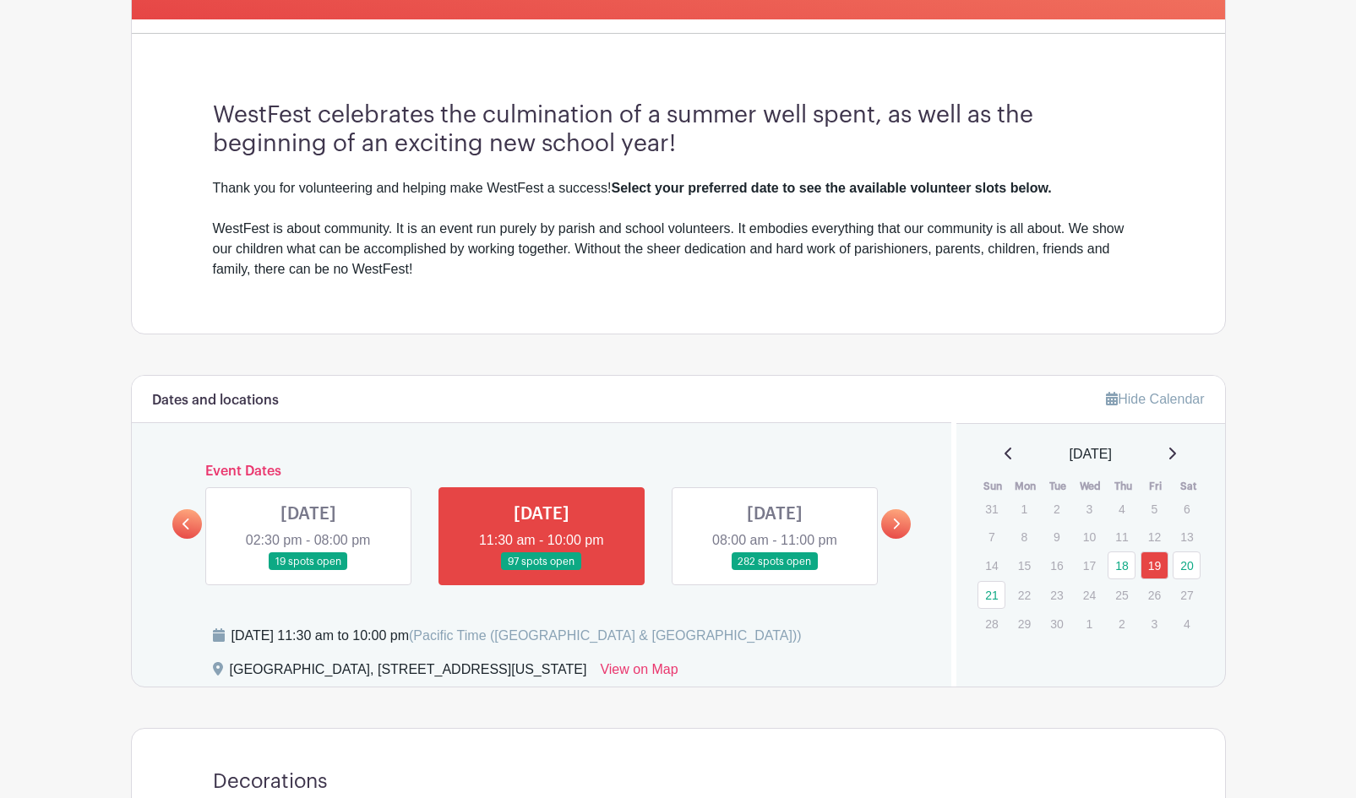
click at [308, 571] on link at bounding box center [308, 571] width 0 height 0
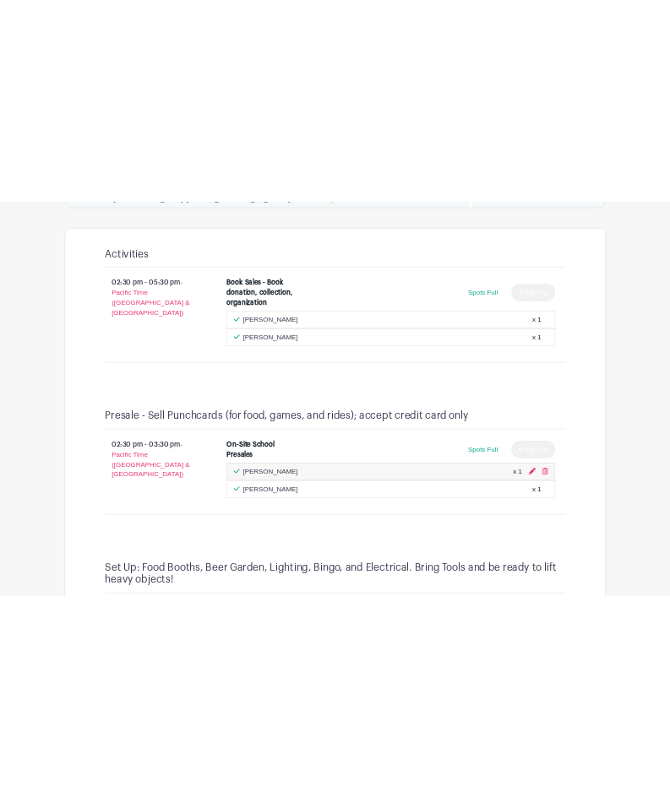
scroll to position [1098, 0]
